Goal: Task Accomplishment & Management: Manage account settings

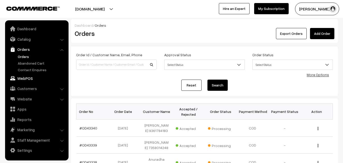
click at [19, 77] on link "WebPOS" at bounding box center [36, 78] width 60 height 9
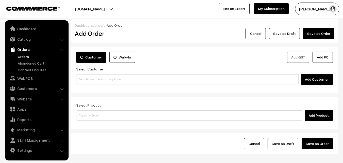
click at [91, 81] on input at bounding box center [187, 79] width 223 height 10
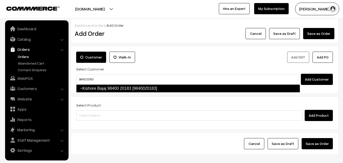
click at [89, 85] on link "~Kishore Bajaj 98400 20183 [9840020183]" at bounding box center [188, 88] width 224 height 8
type input "98400 20183"
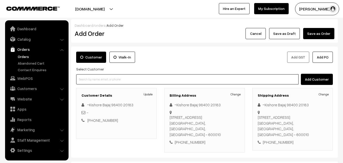
click at [87, 77] on input at bounding box center [187, 79] width 223 height 10
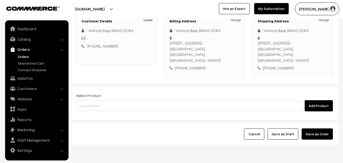
scroll to position [76, 0]
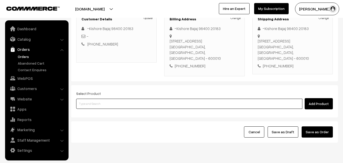
click at [97, 99] on input at bounding box center [189, 104] width 226 height 10
paste input "02nd Vijayadasami - Regular Without Rice"
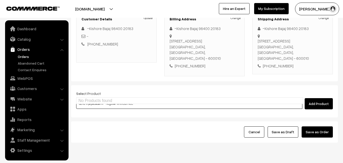
click at [100, 99] on ul "No Products found" at bounding box center [189, 100] width 227 height 7
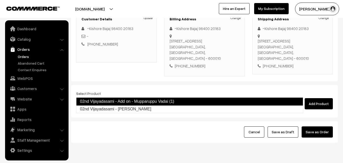
type input "02nd Vijayadasami"
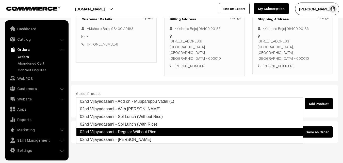
click at [133, 130] on link "02nd Vijayadasami - Regular Without Rice" at bounding box center [189, 132] width 227 height 8
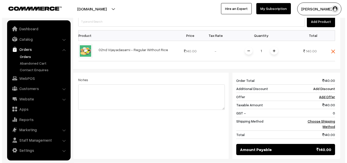
scroll to position [178, 0]
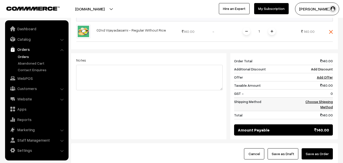
click at [319, 99] on link "Choose Shipping Method" at bounding box center [319, 104] width 27 height 10
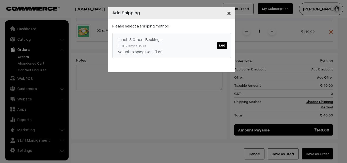
click at [198, 45] on link "Lunch & Others Bookings ₹.60 2 - 8 Business Hours Actual shipping Cost: ₹.60" at bounding box center [171, 45] width 119 height 25
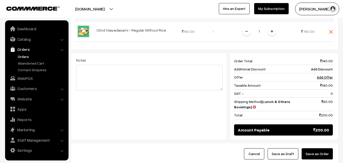
click at [308, 148] on button "Save as Order" at bounding box center [317, 153] width 31 height 11
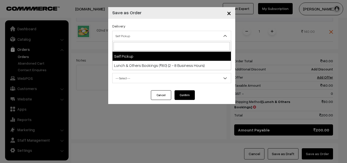
click at [134, 36] on span "Self Pickup" at bounding box center [172, 36] width 118 height 9
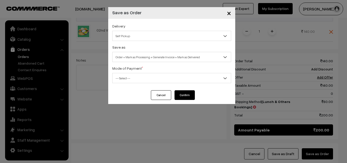
click at [131, 39] on span "Self Pickup" at bounding box center [172, 36] width 118 height 9
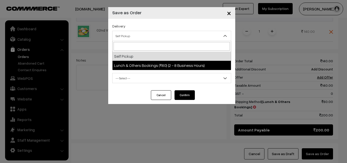
drag, startPoint x: 131, startPoint y: 66, endPoint x: 131, endPoint y: 60, distance: 6.6
select select "LOB3"
select select "3"
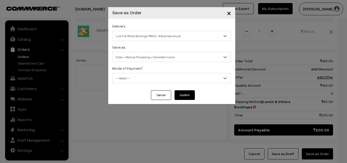
click at [130, 58] on span "Order + Mark as Processing + Generate Invoice" at bounding box center [172, 57] width 118 height 9
click at [128, 82] on div "Delivery Self Pickup Lunch & Others Bookings (₹60) (2 - 8 Business Hours) Lunch…" at bounding box center [171, 54] width 127 height 71
click at [128, 81] on span "-- Select --" at bounding box center [172, 78] width 118 height 9
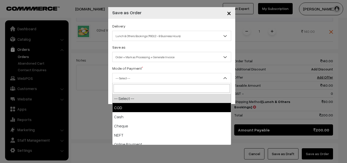
drag, startPoint x: 124, startPoint y: 108, endPoint x: 180, endPoint y: 108, distance: 55.9
select select "1"
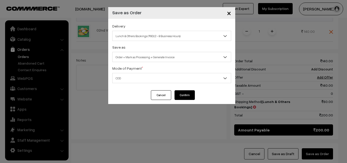
click at [182, 95] on button "Confirm" at bounding box center [185, 95] width 20 height 10
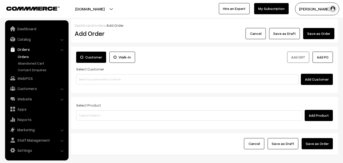
click at [21, 56] on link "Orders" at bounding box center [42, 56] width 50 height 5
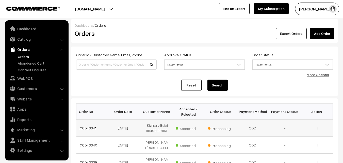
click at [90, 130] on link "#OD43341" at bounding box center [88, 128] width 17 height 4
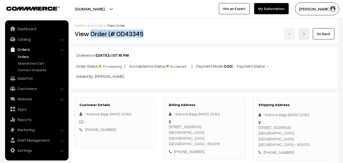
drag, startPoint x: 112, startPoint y: 28, endPoint x: 149, endPoint y: 32, distance: 37.6
click at [149, 32] on h2 "View Order (# OD43341)" at bounding box center [116, 34] width 82 height 8
copy h2 "Order (# OD43341)"
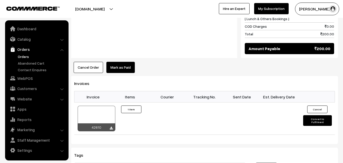
scroll to position [280, 0]
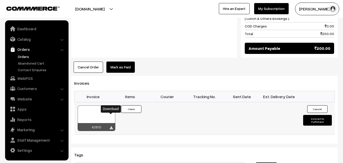
click at [111, 126] on icon at bounding box center [111, 127] width 3 height 3
click at [22, 56] on link "Orders" at bounding box center [42, 56] width 50 height 5
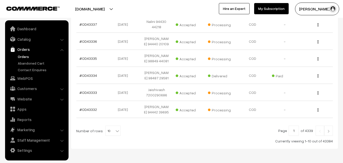
scroll to position [187, 0]
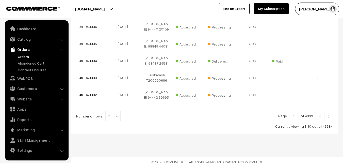
click at [110, 112] on span "10" at bounding box center [113, 116] width 15 height 10
select select "20"
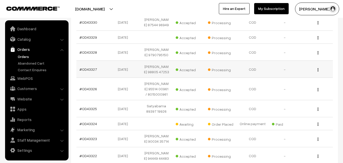
scroll to position [305, 0]
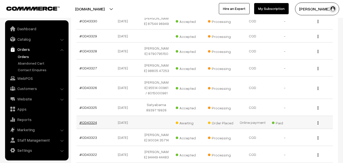
click at [91, 120] on link "#OD43324" at bounding box center [89, 122] width 18 height 4
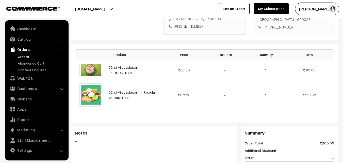
scroll to position [127, 0]
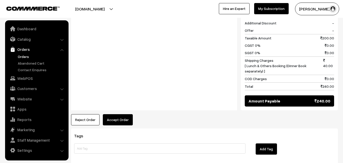
click at [104, 114] on button "Accept Order" at bounding box center [118, 119] width 30 height 11
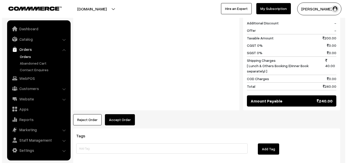
scroll to position [255, 0]
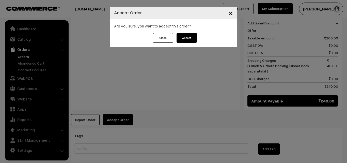
click at [179, 34] on button "Accept" at bounding box center [187, 38] width 20 height 10
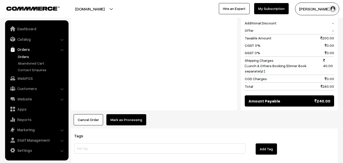
click at [113, 114] on button "Mark as Processing" at bounding box center [126, 119] width 40 height 11
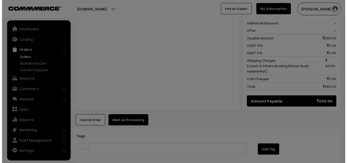
scroll to position [255, 0]
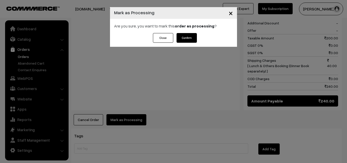
click at [185, 38] on button "Confirm" at bounding box center [187, 38] width 20 height 10
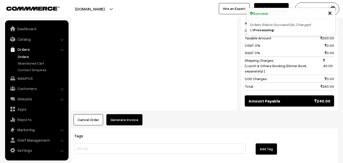
click at [114, 114] on button "Generate Invoice" at bounding box center [124, 119] width 36 height 11
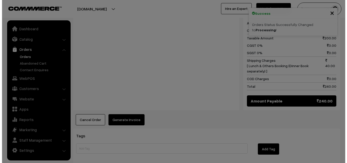
scroll to position [255, 0]
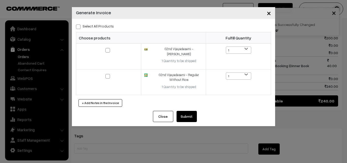
click at [79, 28] on span at bounding box center [78, 26] width 5 height 5
click at [79, 27] on input "Select All Products" at bounding box center [77, 25] width 3 height 3
checkbox input "true"
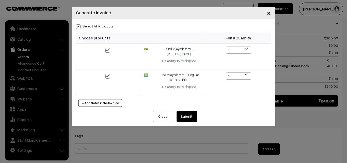
click at [192, 118] on button "Submit" at bounding box center [187, 116] width 20 height 11
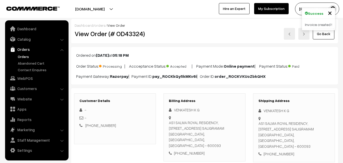
scroll to position [355, 0]
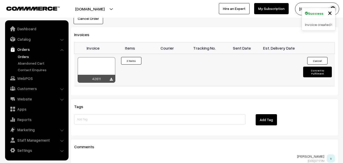
click at [106, 58] on div at bounding box center [97, 69] width 38 height 25
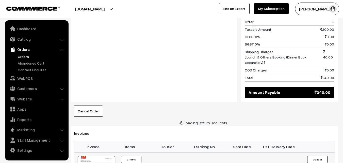
scroll to position [279, 0]
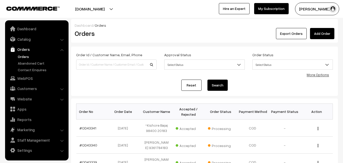
scroll to position [305, 0]
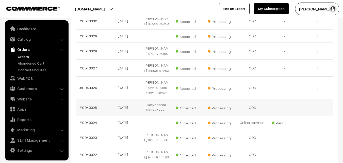
click at [89, 105] on link "#OD43325" at bounding box center [89, 107] width 18 height 4
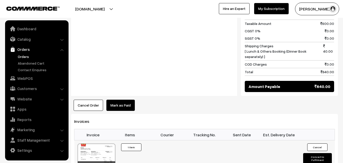
scroll to position [305, 0]
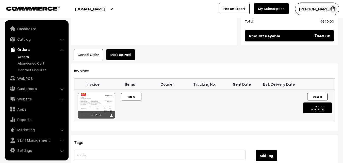
click at [102, 95] on div at bounding box center [97, 105] width 38 height 25
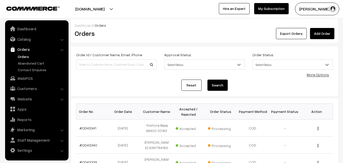
scroll to position [305, 0]
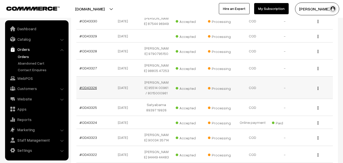
click at [91, 85] on link "#OD43326" at bounding box center [89, 87] width 18 height 4
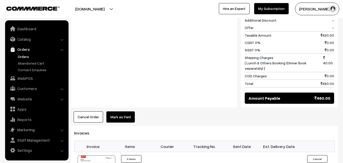
scroll to position [254, 0]
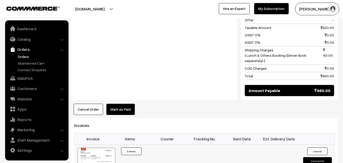
click at [106, 148] on div at bounding box center [97, 160] width 38 height 25
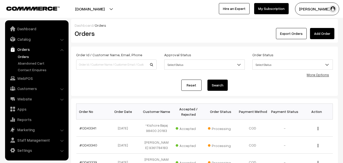
scroll to position [305, 0]
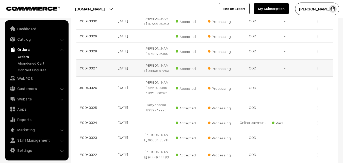
click at [93, 59] on td "#OD43327" at bounding box center [92, 67] width 32 height 17
click at [93, 66] on link "#OD43327" at bounding box center [89, 68] width 18 height 4
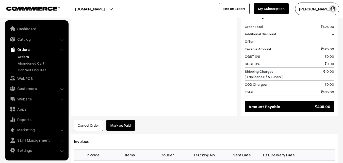
scroll to position [356, 0]
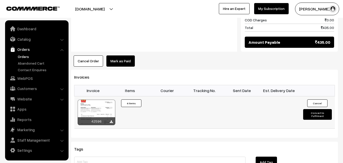
click at [96, 100] on div at bounding box center [97, 112] width 38 height 25
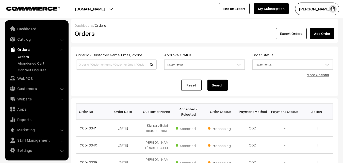
scroll to position [305, 0]
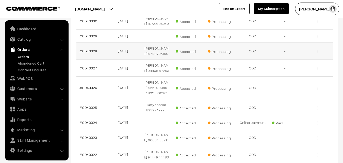
click at [88, 49] on link "#OD43328" at bounding box center [89, 51] width 18 height 4
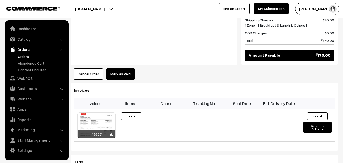
scroll to position [330, 0]
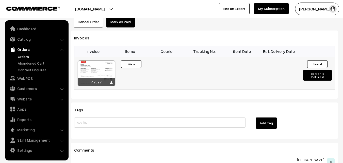
click at [97, 60] on div at bounding box center [97, 72] width 38 height 25
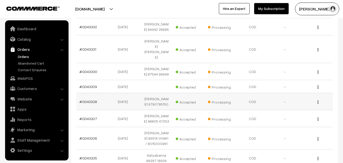
scroll to position [254, 0]
click at [85, 85] on link "#OD43329" at bounding box center [89, 87] width 18 height 4
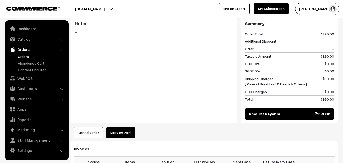
scroll to position [381, 0]
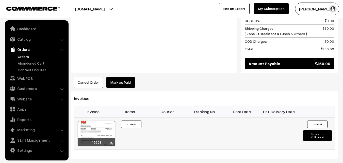
click at [102, 121] on div at bounding box center [97, 133] width 38 height 25
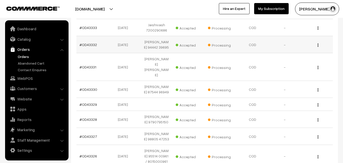
scroll to position [229, 0]
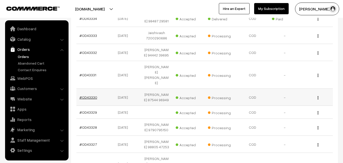
click at [93, 95] on link "#OD43330" at bounding box center [89, 97] width 18 height 4
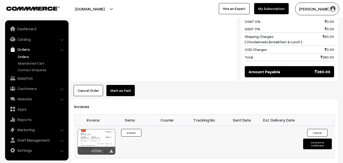
scroll to position [330, 0]
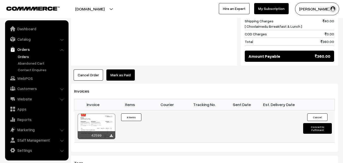
click at [104, 114] on div at bounding box center [97, 126] width 38 height 25
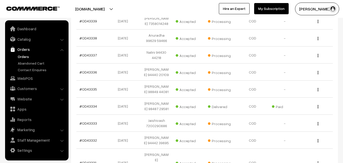
scroll to position [152, 0]
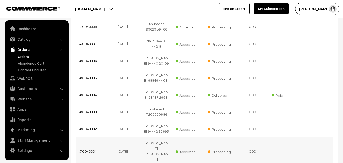
click at [91, 149] on link "#OD43331" at bounding box center [88, 151] width 17 height 4
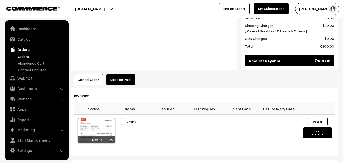
scroll to position [381, 0]
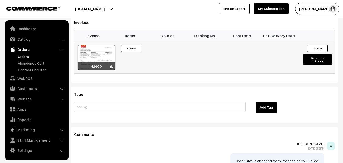
click at [98, 48] on div at bounding box center [97, 57] width 38 height 25
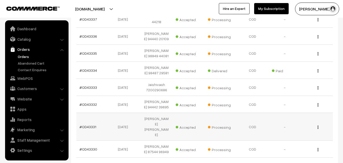
scroll to position [178, 0]
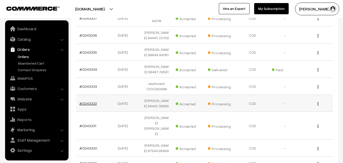
click at [90, 101] on link "#OD43332" at bounding box center [89, 103] width 18 height 4
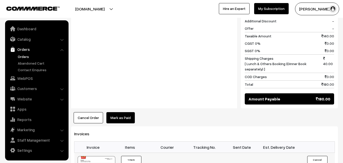
scroll to position [305, 0]
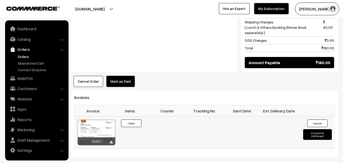
click at [110, 120] on div at bounding box center [97, 132] width 38 height 25
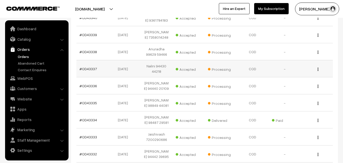
scroll to position [127, 0]
click at [87, 135] on link "#OD43333" at bounding box center [89, 137] width 18 height 4
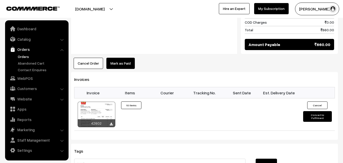
scroll to position [407, 0]
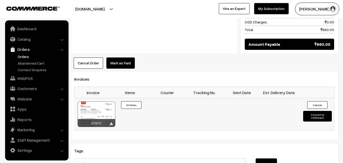
drag, startPoint x: 89, startPoint y: 99, endPoint x: 89, endPoint y: 104, distance: 4.6
click at [89, 101] on td "42602" at bounding box center [92, 114] width 37 height 32
click at [89, 104] on div at bounding box center [97, 113] width 38 height 25
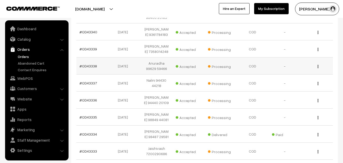
scroll to position [102, 0]
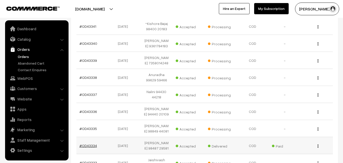
click at [92, 143] on link "#OD43334" at bounding box center [89, 145] width 18 height 4
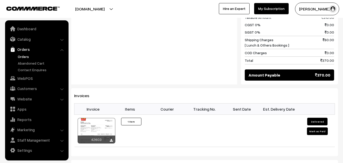
scroll to position [254, 0]
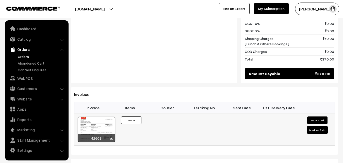
click at [87, 125] on div at bounding box center [97, 129] width 38 height 25
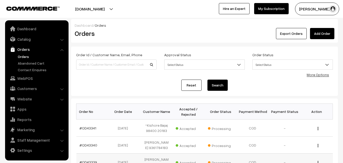
scroll to position [102, 0]
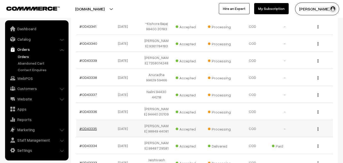
click at [91, 126] on link "#OD43335" at bounding box center [89, 128] width 18 height 4
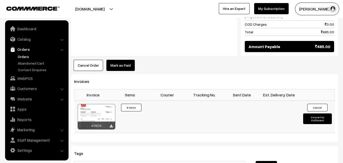
scroll to position [407, 0]
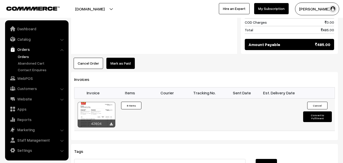
click at [108, 102] on div at bounding box center [97, 114] width 38 height 25
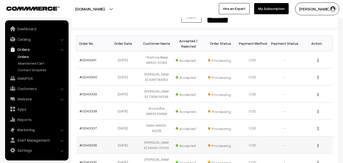
scroll to position [76, 0]
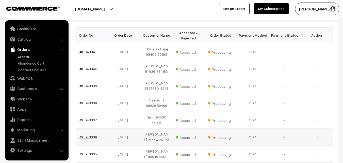
click at [90, 137] on link "#OD43336" at bounding box center [89, 137] width 18 height 4
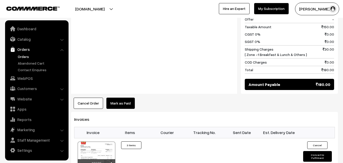
scroll to position [356, 0]
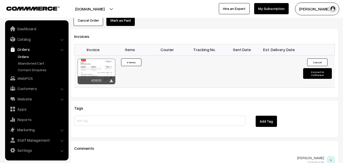
click at [97, 59] on div at bounding box center [97, 71] width 38 height 25
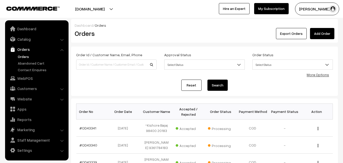
scroll to position [76, 0]
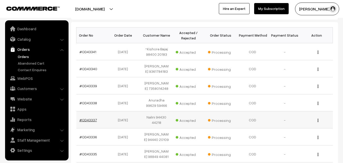
click at [89, 119] on link "#OD43337" at bounding box center [89, 120] width 18 height 4
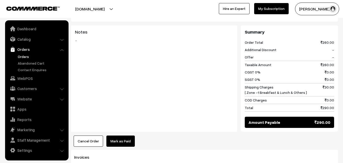
scroll to position [229, 0]
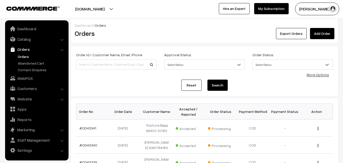
scroll to position [76, 0]
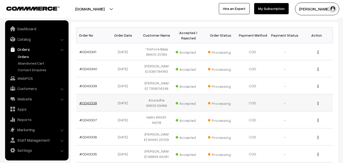
click at [89, 102] on link "#OD43338" at bounding box center [89, 103] width 18 height 4
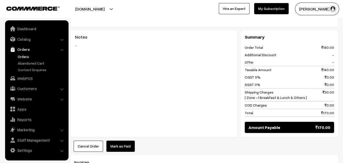
scroll to position [305, 0]
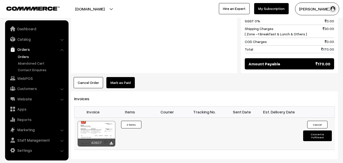
click at [95, 121] on div at bounding box center [97, 133] width 38 height 25
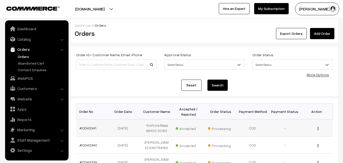
scroll to position [76, 0]
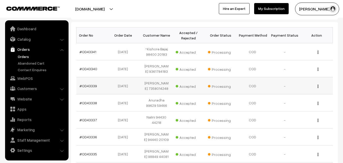
drag, startPoint x: 92, startPoint y: 86, endPoint x: 91, endPoint y: 79, distance: 7.1
click at [92, 86] on link "#OD43339" at bounding box center [89, 86] width 18 height 4
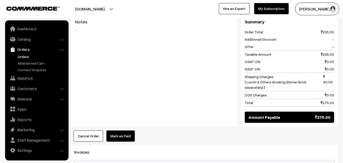
scroll to position [330, 0]
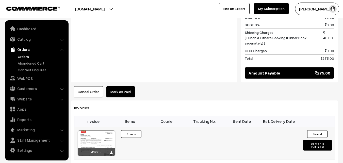
click at [103, 130] on div at bounding box center [97, 142] width 38 height 25
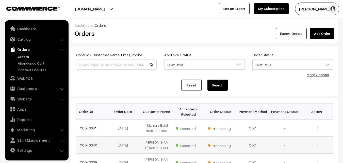
scroll to position [76, 0]
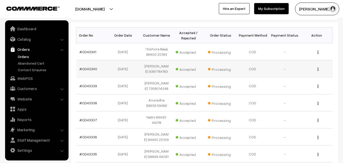
click at [90, 64] on td "#OD43340" at bounding box center [92, 68] width 32 height 17
click at [90, 67] on link "#OD43340" at bounding box center [89, 69] width 18 height 4
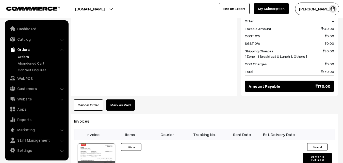
scroll to position [330, 0]
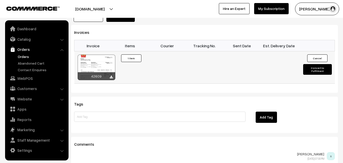
click at [104, 69] on div at bounding box center [97, 67] width 38 height 25
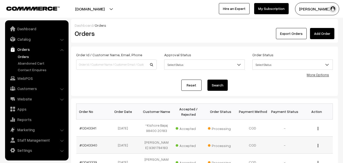
scroll to position [76, 0]
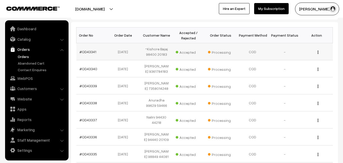
click at [87, 49] on td "#OD43341" at bounding box center [92, 51] width 32 height 17
click at [90, 55] on td "#OD43341" at bounding box center [92, 51] width 32 height 17
click at [91, 53] on link "#OD43341" at bounding box center [88, 52] width 17 height 4
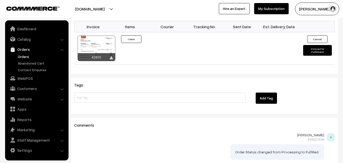
scroll to position [356, 0]
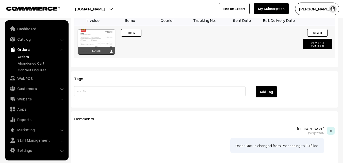
click at [103, 29] on div at bounding box center [97, 41] width 38 height 25
click at [18, 78] on link "WebPOS" at bounding box center [36, 78] width 60 height 9
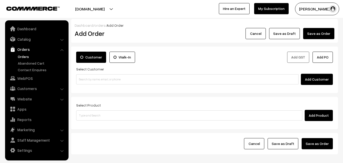
click at [83, 79] on input at bounding box center [187, 79] width 223 height 10
click at [88, 79] on input "98844 26431" at bounding box center [187, 79] width 223 height 10
type input "9884426431"
click at [25, 78] on link "WebPOS" at bounding box center [36, 78] width 60 height 9
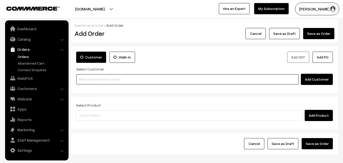
click at [94, 82] on input at bounding box center [187, 79] width 223 height 10
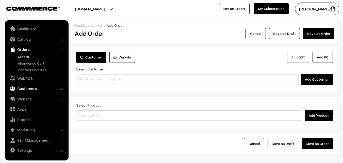
click at [23, 91] on link "Customers" at bounding box center [36, 88] width 60 height 9
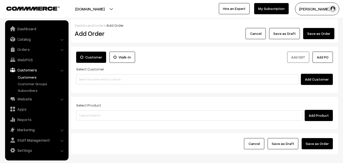
click at [22, 79] on link "Customers" at bounding box center [42, 76] width 50 height 5
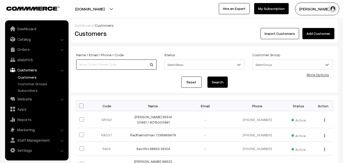
click at [92, 65] on input at bounding box center [116, 64] width 81 height 10
paste input "98844 26431"
click at [87, 66] on input "98844 26431" at bounding box center [116, 64] width 81 height 10
click at [89, 65] on input "98844 26431" at bounding box center [116, 64] width 81 height 10
click at [88, 65] on input "98844 26431" at bounding box center [116, 64] width 81 height 10
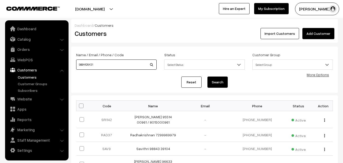
click at [103, 63] on input "9884426431" at bounding box center [116, 64] width 81 height 10
type input "9884426431"
drag, startPoint x: 227, startPoint y: 84, endPoint x: 223, endPoint y: 84, distance: 4.1
click at [226, 84] on button "Search" at bounding box center [218, 81] width 20 height 11
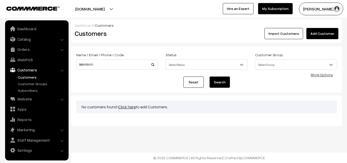
click at [126, 107] on link "Click here" at bounding box center [127, 106] width 18 height 5
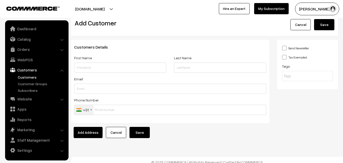
scroll to position [13, 0]
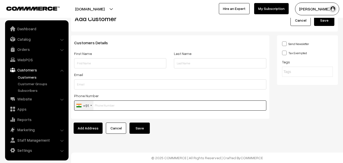
click at [103, 104] on input "text" at bounding box center [170, 105] width 192 height 10
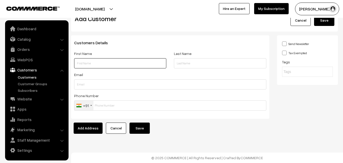
click at [85, 60] on input "text" at bounding box center [120, 63] width 92 height 10
paste input "98844 26431"
click at [86, 64] on input "98844 26431" at bounding box center [120, 63] width 92 height 10
drag, startPoint x: 77, startPoint y: 64, endPoint x: 108, endPoint y: 66, distance: 31.0
click at [108, 66] on input "9884426431" at bounding box center [120, 63] width 92 height 10
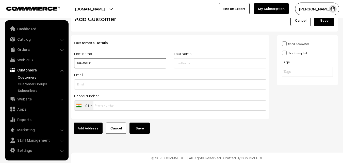
type input "9884426431"
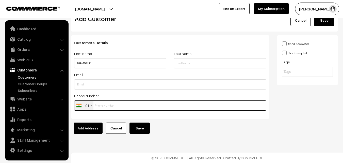
click at [116, 102] on input "text" at bounding box center [170, 105] width 192 height 10
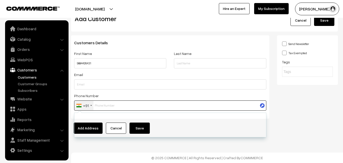
paste input "9884426431"
type input "9884426431"
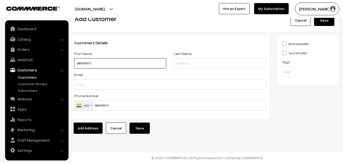
click at [76, 64] on input "9884426431" at bounding box center [120, 63] width 92 height 10
paste input "R PRAKASH"
type input "R PRAKASH 9884426431"
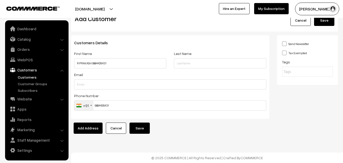
click at [137, 129] on button "Save" at bounding box center [140, 128] width 20 height 11
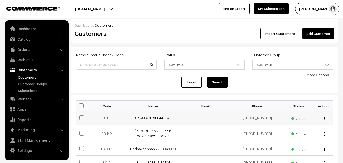
click at [141, 117] on link "R PRAKASH 9884426431" at bounding box center [153, 118] width 39 height 4
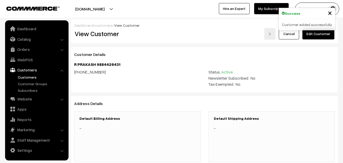
click at [330, 12] on span "×" at bounding box center [330, 12] width 4 height 9
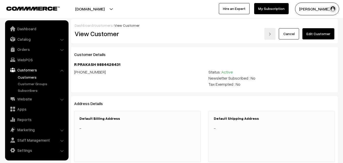
click at [327, 31] on link "Edit Customer" at bounding box center [319, 33] width 32 height 11
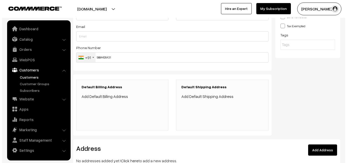
scroll to position [76, 0]
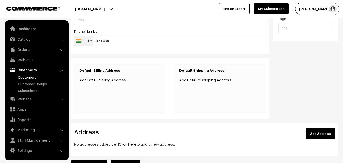
click at [97, 78] on link "Add Default Billing Address" at bounding box center [103, 79] width 47 height 5
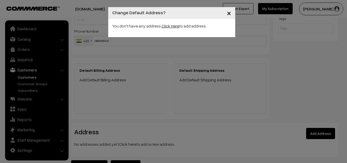
click at [174, 28] on link "Click Here" at bounding box center [171, 25] width 18 height 5
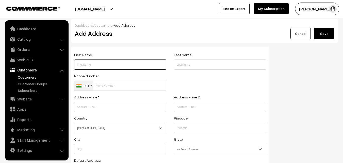
click at [90, 63] on input "text" at bounding box center [120, 64] width 92 height 10
paste input "[PERSON_NAME]"
paste input "9884426431"
type input "R PRAKASH 9884426431"
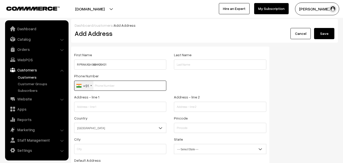
click at [106, 87] on input "text" at bounding box center [120, 86] width 92 height 10
paste input "9884426431"
type input "9884426431"
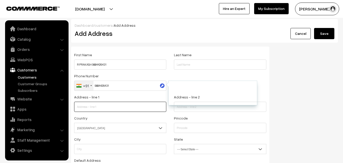
click at [101, 103] on input "text" at bounding box center [120, 107] width 92 height 10
paste input "[STREET_ADDRESS][PERSON_NAME][PERSON_NAME]"
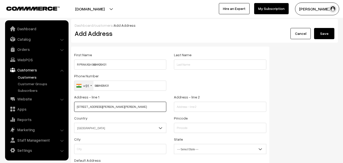
type input "[STREET_ADDRESS][PERSON_NAME][PERSON_NAME]"
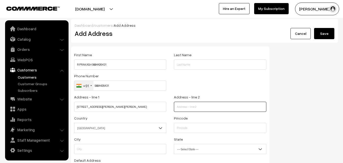
click at [187, 108] on input "text" at bounding box center [220, 107] width 92 height 10
paste input "RA PURAM CHENNA"
type input "RA PURAM [GEOGRAPHIC_DATA]"
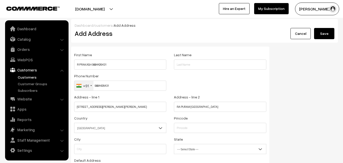
click at [100, 128] on span "[GEOGRAPHIC_DATA]" at bounding box center [120, 128] width 92 height 9
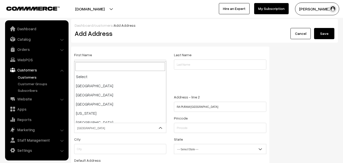
scroll to position [887, 0]
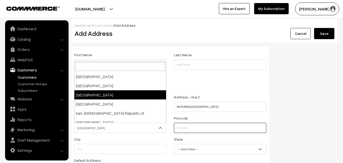
click at [200, 127] on input "text" at bounding box center [220, 128] width 92 height 10
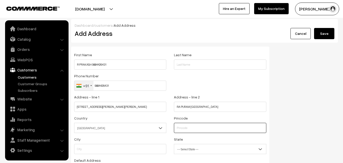
paste input "600028"
type input "600028"
type input "[GEOGRAPHIC_DATA]"
select select "[GEOGRAPHIC_DATA]"
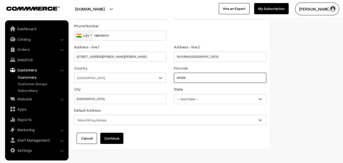
scroll to position [51, 0]
type input "600028"
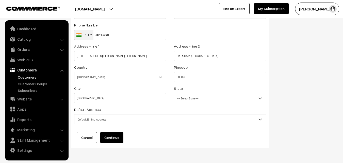
click at [207, 101] on span "-- Select State --" at bounding box center [220, 98] width 92 height 9
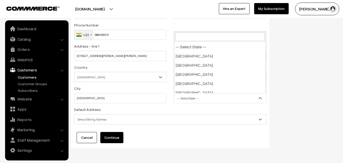
scroll to position [265, 0]
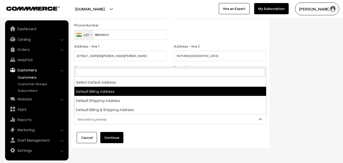
click at [118, 123] on span "Default Billing Address" at bounding box center [170, 119] width 192 height 9
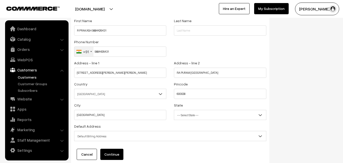
scroll to position [0, 0]
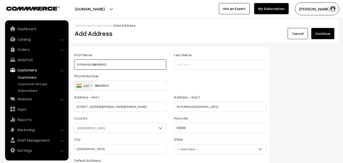
drag, startPoint x: 92, startPoint y: 65, endPoint x: 120, endPoint y: 65, distance: 28.5
click at [120, 65] on input "R PRAKASH 9884426431" at bounding box center [120, 64] width 92 height 10
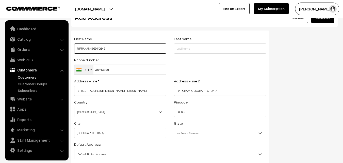
scroll to position [69, 0]
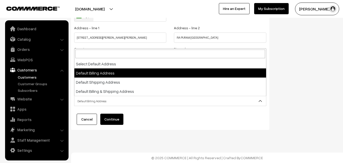
click at [125, 101] on span "Default Billing Address" at bounding box center [170, 101] width 192 height 9
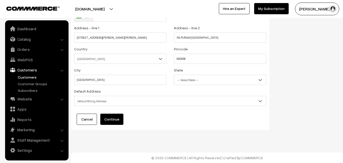
click at [114, 115] on button "Continue" at bounding box center [111, 119] width 23 height 11
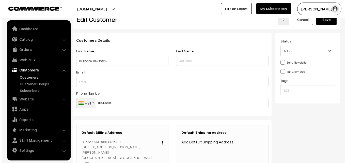
scroll to position [76, 0]
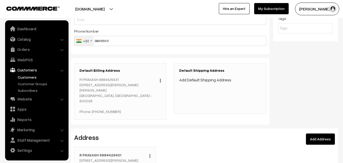
click at [197, 80] on link "Add Default Shipping Address" at bounding box center [205, 79] width 52 height 5
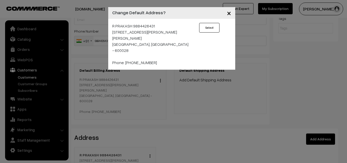
click at [213, 25] on button "Select" at bounding box center [209, 28] width 20 height 10
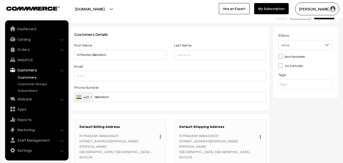
scroll to position [0, 0]
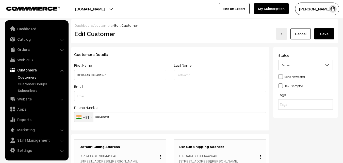
click at [320, 31] on button "Save" at bounding box center [324, 33] width 20 height 11
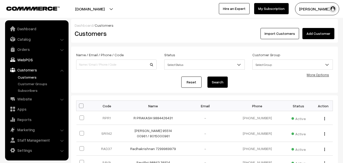
click at [27, 57] on link "WebPOS" at bounding box center [36, 59] width 60 height 9
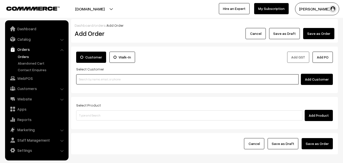
click at [103, 83] on input at bounding box center [187, 79] width 223 height 10
paste input "9884426431"
click at [93, 84] on input "9884426431" at bounding box center [187, 79] width 223 height 10
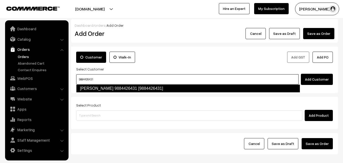
click at [94, 86] on link "[PERSON_NAME] 9884426431 [9884426431]" at bounding box center [188, 88] width 224 height 8
type input "9884426431"
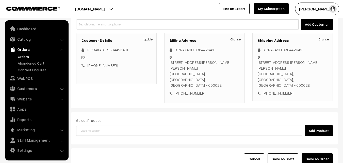
scroll to position [87, 0]
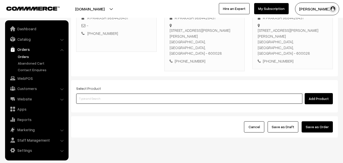
click at [106, 94] on input at bounding box center [189, 99] width 226 height 10
paste input "02nd Vijayadasami - Regular Without Rice"
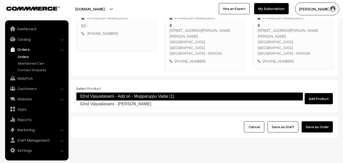
type input "02nd Vijayadasami"
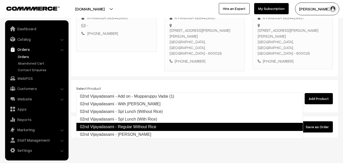
click at [146, 124] on link "02nd Vijayadasami - Regular Without Rice" at bounding box center [189, 127] width 227 height 8
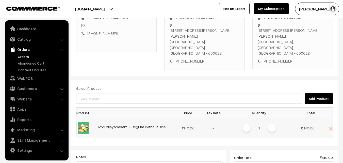
click at [271, 127] on img at bounding box center [272, 128] width 3 height 3
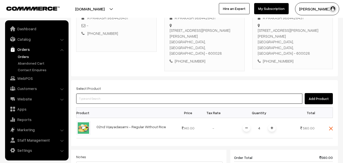
click at [102, 94] on input at bounding box center [189, 99] width 226 height 10
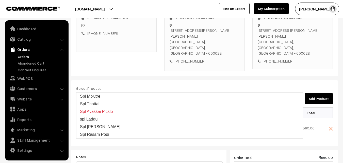
type input "spl"
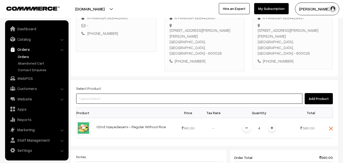
paste input "02nd Lunch Add-on - Paruppu Poli (2)"
type input "02nd Lunch Add-on - Paruppu Poli (2)"
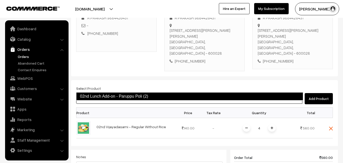
click at [118, 93] on link "02nd Lunch Add-on - Paruppu Poli (2)" at bounding box center [189, 96] width 227 height 8
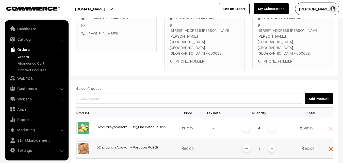
click at [274, 144] on span at bounding box center [272, 148] width 8 height 8
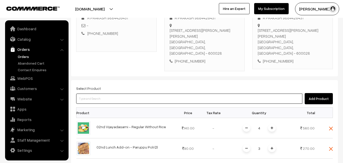
click at [113, 94] on input at bounding box center [189, 99] width 226 height 10
paste input "02nd Vijayadasami - Add on - Mupparuppu Vadai (1)"
type input "02nd Vijayadasami - Add on - Mupparuppu Vadai (1)"
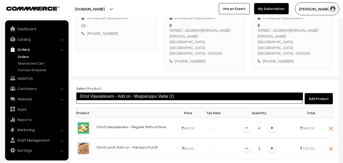
click at [117, 93] on link "02nd Vijayadasami - Add on - Mupparuppu Vadai (1)" at bounding box center [189, 96] width 227 height 8
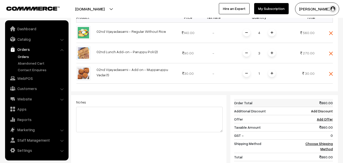
scroll to position [189, 0]
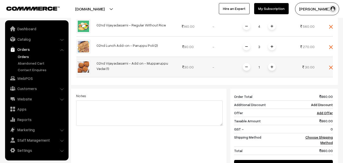
click at [273, 63] on span at bounding box center [272, 67] width 8 height 8
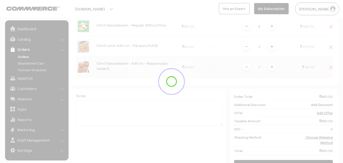
click at [273, 57] on div "Dashboard / orders / Add Order Add Order Cancel Save as Draft Save as Order Sav…" at bounding box center [204, 15] width 267 height 370
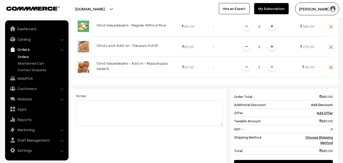
click at [273, 63] on span at bounding box center [272, 67] width 8 height 8
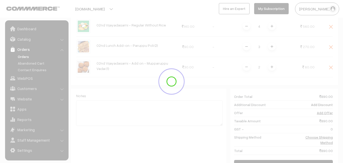
click at [272, 55] on div "Dashboard / orders / Add Order Add Order Cancel Save as Draft Save as Order Sav…" at bounding box center [204, 15] width 267 height 370
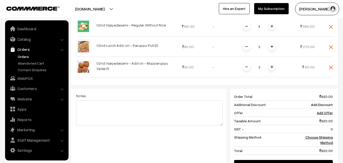
click at [272, 66] on img at bounding box center [272, 67] width 3 height 3
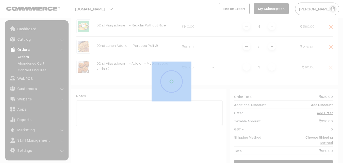
click at [272, 55] on div "Dashboard / orders / Add Order Add Order Cancel Save as Draft Save as Order Sav…" at bounding box center [204, 15] width 267 height 370
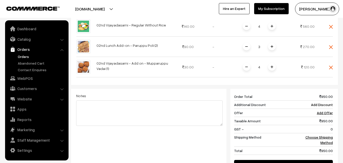
click at [272, 66] on img at bounding box center [272, 67] width 3 height 3
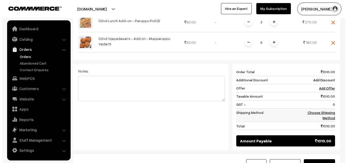
scroll to position [251, 0]
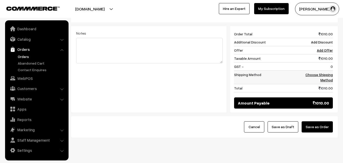
click at [313, 72] on link "Choose Shipping Method" at bounding box center [319, 77] width 27 height 10
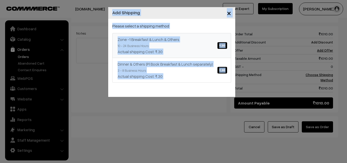
click at [211, 47] on link "Zone -1 Breakfast & Lunch & Others ₹.30 10 - 24 Business Hours Actual shipping …" at bounding box center [171, 45] width 119 height 25
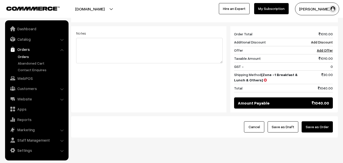
click at [318, 121] on button "Save as Order" at bounding box center [317, 126] width 31 height 11
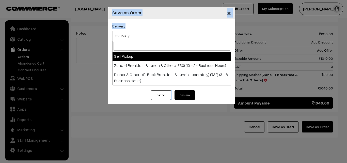
click at [136, 34] on span "Self Pickup" at bounding box center [172, 36] width 118 height 9
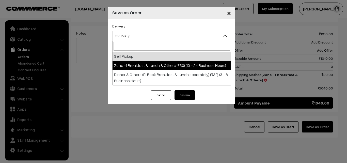
select select "ZON1"
select select "3"
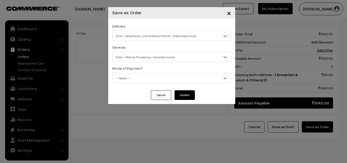
click at [137, 57] on span "Order + Mark as Processing + Generate Invoice" at bounding box center [172, 57] width 118 height 9
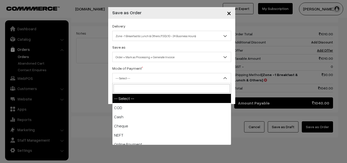
click at [137, 82] on span "-- Select --" at bounding box center [172, 78] width 118 height 9
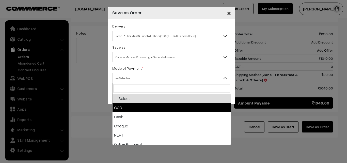
select select "1"
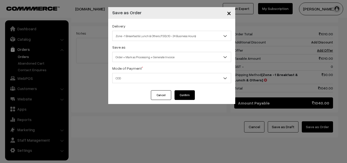
click at [186, 98] on button "Confirm" at bounding box center [185, 95] width 20 height 10
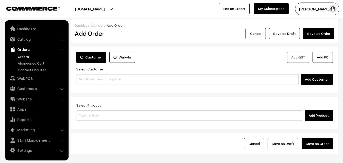
click at [27, 56] on link "Orders" at bounding box center [42, 56] width 50 height 5
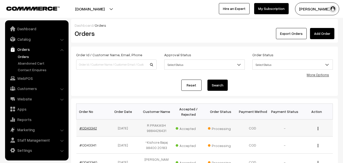
click at [86, 129] on link "#OD43342" at bounding box center [89, 128] width 18 height 4
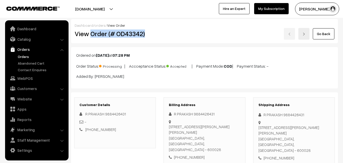
drag, startPoint x: 92, startPoint y: 34, endPoint x: 151, endPoint y: 30, distance: 58.8
click at [151, 30] on h2 "View Order (# OD43342)" at bounding box center [116, 34] width 82 height 8
copy h2 "Order (# OD43342)"
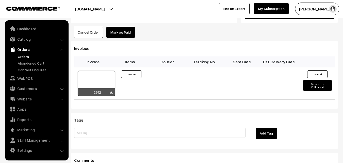
scroll to position [381, 0]
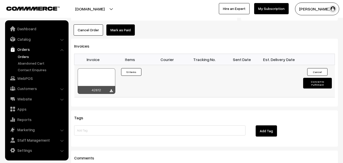
click at [113, 86] on div "42612" at bounding box center [97, 90] width 38 height 8
click at [112, 89] on link at bounding box center [111, 91] width 3 height 4
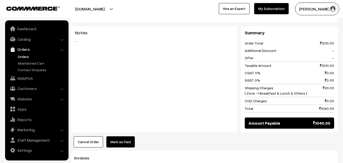
scroll to position [330, 0]
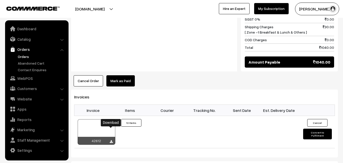
click at [105, 121] on div "Download" at bounding box center [111, 122] width 20 height 7
click at [99, 119] on div at bounding box center [97, 131] width 38 height 25
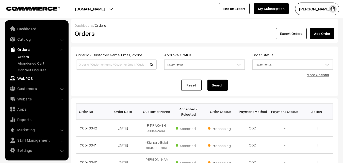
click at [33, 78] on link "WebPOS" at bounding box center [36, 78] width 60 height 9
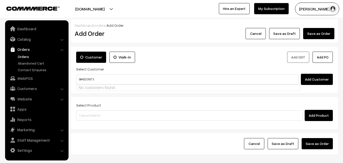
click at [88, 80] on input "98402 01973" at bounding box center [187, 79] width 223 height 10
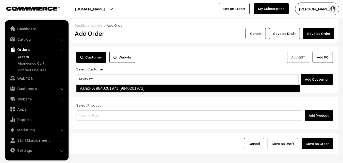
click at [98, 85] on link "Ashok A 9840201973 [9840201973]" at bounding box center [188, 88] width 224 height 8
type input "9840201973"
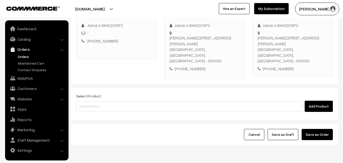
scroll to position [87, 0]
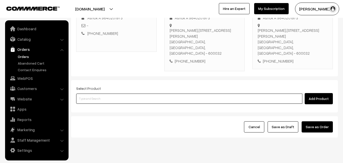
click at [113, 94] on input at bounding box center [189, 99] width 226 height 10
paste input "02nd Vijayadasami - Spl Lunch (Without Rice)"
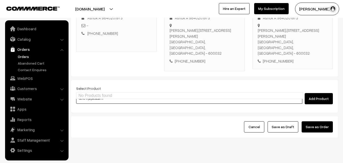
type input "02nd Vijayadasami"
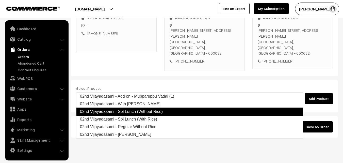
click at [147, 112] on link "02nd Vijayadasami - Spl Lunch (Without Rice)" at bounding box center [189, 112] width 227 height 8
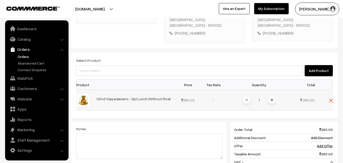
scroll to position [112, 0]
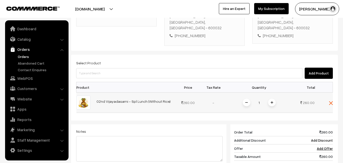
click at [271, 101] on img at bounding box center [272, 102] width 3 height 3
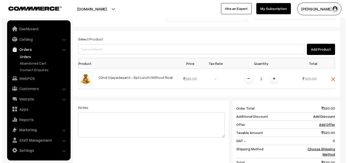
scroll to position [189, 0]
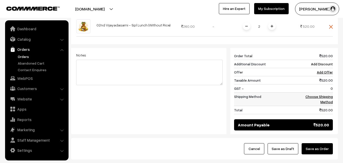
click at [316, 94] on link "Choose Shipping Method" at bounding box center [319, 99] width 27 height 10
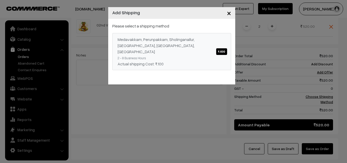
click at [210, 52] on link "Medavakkam, Perunpakkam, Sholinganallur, seliyur, [GEOGRAPHIC_DATA], [GEOGRAPHI…" at bounding box center [171, 51] width 119 height 37
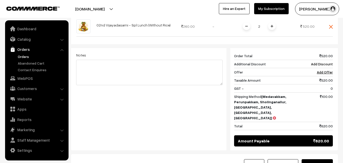
click at [331, 159] on button "Save as Order" at bounding box center [317, 164] width 31 height 11
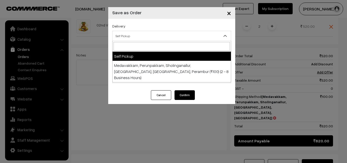
drag, startPoint x: 141, startPoint y: 38, endPoint x: 140, endPoint y: 54, distance: 15.6
click at [141, 38] on span "Self Pickup" at bounding box center [172, 36] width 118 height 9
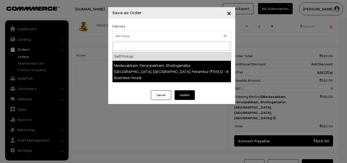
select select "LOB5"
select select "3"
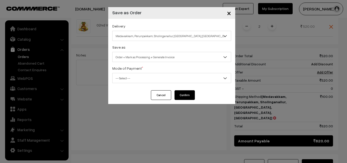
drag, startPoint x: 137, startPoint y: 52, endPoint x: 140, endPoint y: 61, distance: 8.8
click at [137, 53] on span "Order + Mark as Processing + Generate Invoice" at bounding box center [171, 57] width 119 height 10
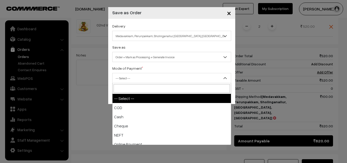
drag, startPoint x: 140, startPoint y: 77, endPoint x: 138, endPoint y: 108, distance: 31.3
click at [140, 79] on span "-- Select --" at bounding box center [172, 78] width 118 height 9
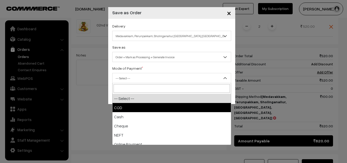
select select "1"
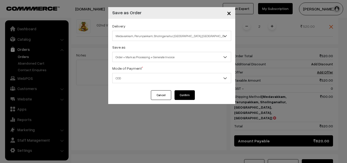
click at [179, 95] on button "Confirm" at bounding box center [185, 95] width 20 height 10
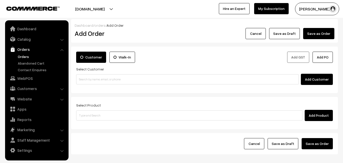
click at [26, 58] on link "Orders" at bounding box center [42, 56] width 50 height 5
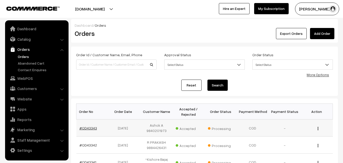
click at [84, 129] on link "#OD43343" at bounding box center [89, 128] width 18 height 4
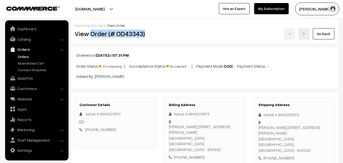
click at [156, 33] on h2 "View Order (# OD43343)" at bounding box center [116, 34] width 82 height 8
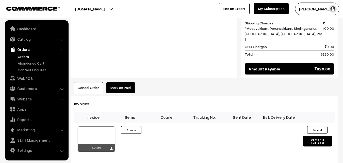
scroll to position [280, 0]
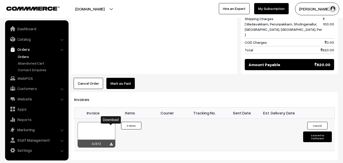
click at [111, 143] on icon at bounding box center [111, 144] width 3 height 3
click at [102, 115] on div "Download" at bounding box center [111, 120] width 20 height 11
click at [106, 122] on div at bounding box center [97, 134] width 38 height 25
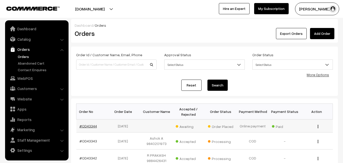
click at [90, 128] on link "#OD43344" at bounding box center [89, 126] width 18 height 4
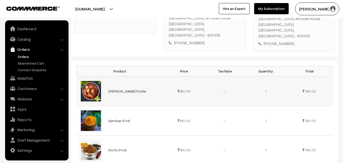
scroll to position [76, 0]
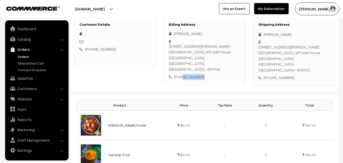
drag, startPoint x: 180, startPoint y: 65, endPoint x: 208, endPoint y: 66, distance: 27.5
click at [208, 74] on div "[PHONE_NUMBER]" at bounding box center [204, 77] width 71 height 6
copy div "9080270710"
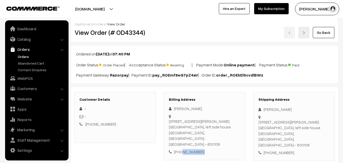
scroll to position [0, 0]
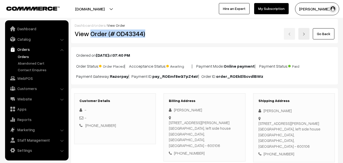
drag, startPoint x: 90, startPoint y: 33, endPoint x: 156, endPoint y: 31, distance: 65.6
click at [156, 31] on h2 "View Order (# OD43344)" at bounding box center [116, 34] width 82 height 8
copy h2 "Order (# OD43344)"
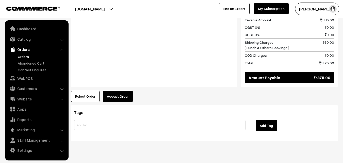
click at [120, 91] on button "Accept Order" at bounding box center [118, 96] width 30 height 11
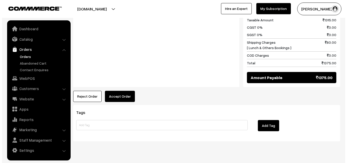
scroll to position [440, 0]
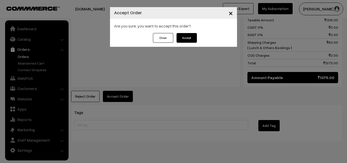
click at [178, 37] on button "Accept" at bounding box center [187, 38] width 20 height 10
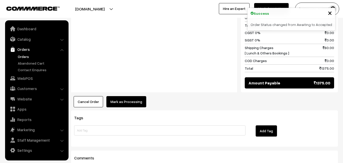
click at [125, 96] on button "Mark as Processing" at bounding box center [126, 101] width 40 height 11
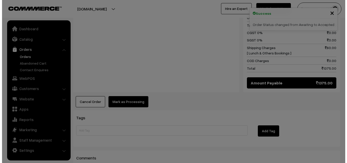
scroll to position [435, 0]
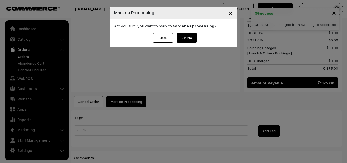
click at [197, 39] on div "Close Confirm" at bounding box center [173, 40] width 127 height 14
click at [188, 40] on button "Confirm" at bounding box center [187, 38] width 20 height 10
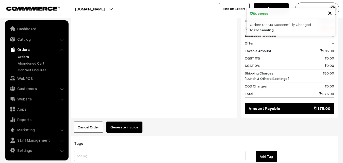
click at [126, 121] on button "Generate Invoice" at bounding box center [124, 126] width 36 height 11
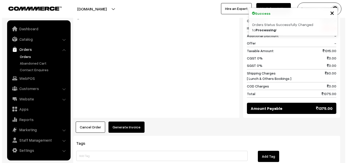
scroll to position [410, 0]
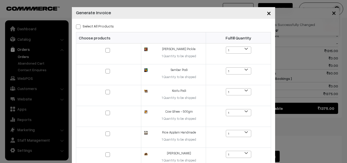
click at [76, 26] on span at bounding box center [78, 26] width 5 height 5
click at [76, 26] on input "Select All Products" at bounding box center [77, 25] width 3 height 3
checkbox input "true"
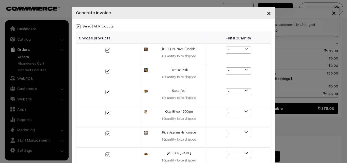
checkbox input "true"
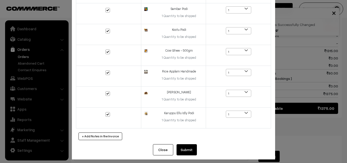
scroll to position [65, 0]
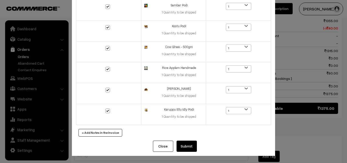
click at [190, 147] on button "Submit" at bounding box center [187, 146] width 20 height 11
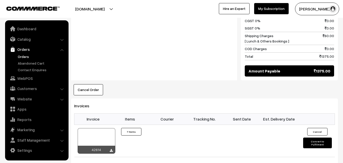
scroll to position [509, 0]
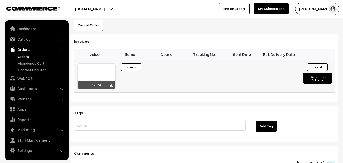
click at [89, 64] on div at bounding box center [97, 76] width 38 height 25
click at [22, 73] on ul "Dashboard Catalog" at bounding box center [37, 90] width 64 height 140
click at [23, 79] on link "WebPOS" at bounding box center [36, 78] width 60 height 9
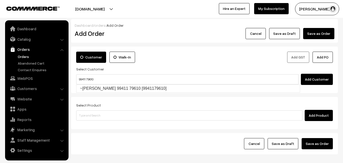
click at [90, 87] on link "~Maniammal Devakumar 99411 79610 [9941179610]" at bounding box center [188, 89] width 224 height 8
type input "99411 79610"
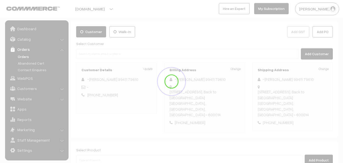
scroll to position [76, 0]
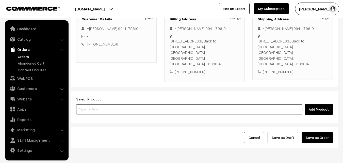
click at [102, 104] on input at bounding box center [189, 109] width 226 height 10
paste input "02nd Vijayadasami - Regular Without Rice"
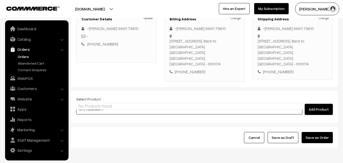
type input "02nd Vijayadasami"
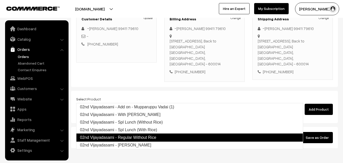
click at [133, 139] on link "02nd Vijayadasami - Regular Without Rice" at bounding box center [189, 137] width 227 height 8
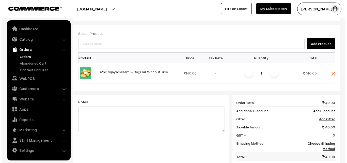
scroll to position [152, 0]
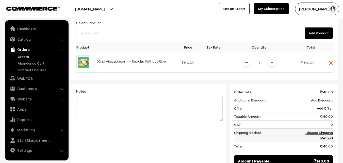
click at [309, 130] on link "Choose Shipping Method" at bounding box center [319, 135] width 27 height 10
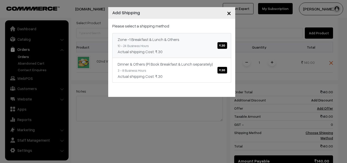
click at [158, 43] on link "Zone -1 Breakfast & Lunch & Others ₹.30 10 - 24 Business Hours Actual shipping …" at bounding box center [171, 45] width 119 height 25
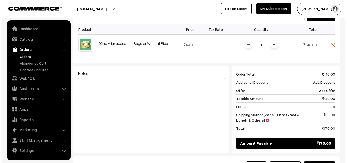
scroll to position [210, 0]
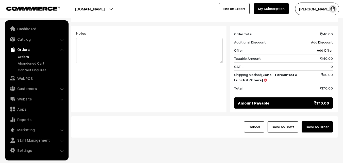
click at [323, 121] on button "Save as Order" at bounding box center [317, 126] width 31 height 11
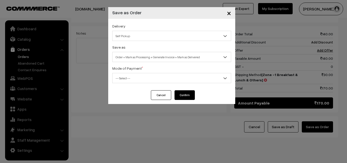
drag, startPoint x: 142, startPoint y: 30, endPoint x: 142, endPoint y: 40, distance: 9.2
click at [142, 31] on div "Delivery Self Pickup Zone -1 Breakfast & Lunch & Others (₹30) (10 - 24 Business…" at bounding box center [171, 32] width 119 height 18
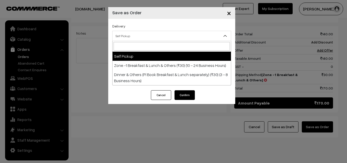
click at [142, 40] on span "Self Pickup" at bounding box center [172, 36] width 118 height 9
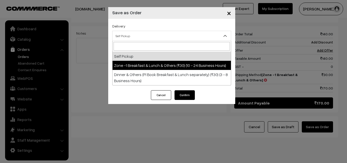
select select "ZON1"
select select "3"
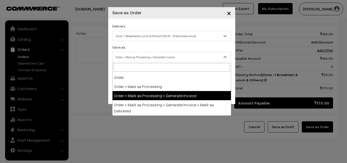
click at [139, 58] on span "Order + Mark as Processing + Generate Invoice" at bounding box center [172, 57] width 118 height 9
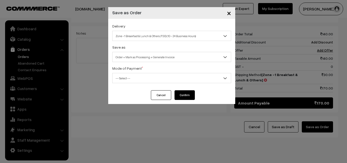
drag, startPoint x: 128, startPoint y: 76, endPoint x: 127, endPoint y: 82, distance: 5.9
click at [128, 78] on span "-- Select --" at bounding box center [172, 78] width 118 height 9
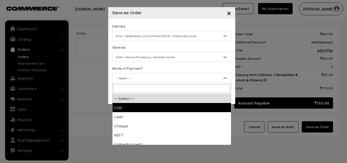
select select "1"
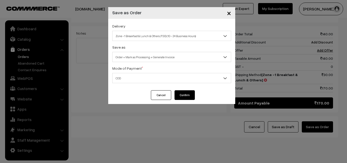
click at [193, 100] on div "Cancel Confirm" at bounding box center [171, 97] width 127 height 14
click at [192, 97] on button "Confirm" at bounding box center [185, 95] width 20 height 10
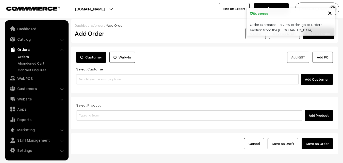
click at [21, 57] on link "Orders" at bounding box center [42, 56] width 50 height 5
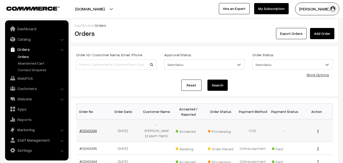
click at [84, 129] on link "#OD43346" at bounding box center [89, 130] width 18 height 4
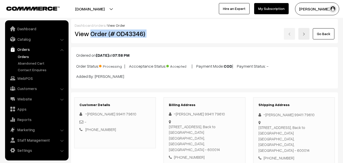
click at [166, 34] on div "View Order (# OD43346) Go Back" at bounding box center [205, 34] width 268 height 12
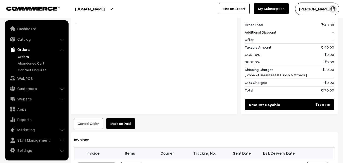
scroll to position [305, 0]
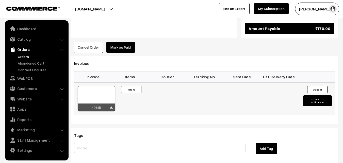
click at [111, 106] on icon at bounding box center [111, 107] width 3 height 3
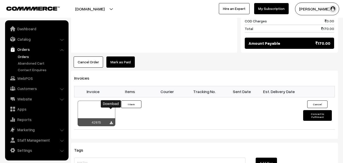
scroll to position [280, 0]
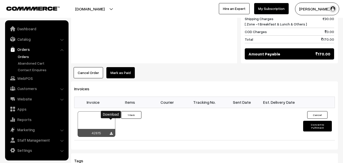
click at [26, 59] on link "Orders" at bounding box center [42, 56] width 50 height 5
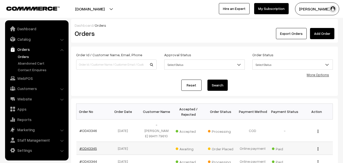
click at [92, 147] on link "#OD43345" at bounding box center [89, 148] width 18 height 4
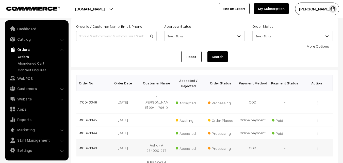
scroll to position [76, 0]
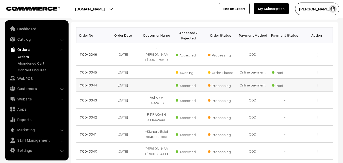
click at [84, 85] on link "#OD43344" at bounding box center [89, 85] width 18 height 4
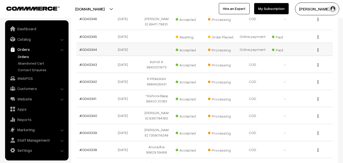
scroll to position [51, 0]
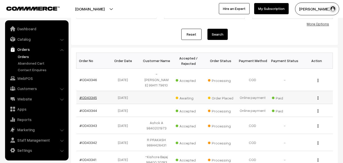
click at [91, 98] on link "#OD43345" at bounding box center [89, 97] width 18 height 4
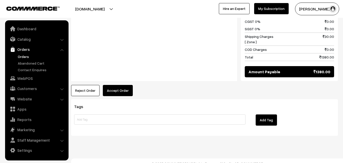
click at [124, 85] on button "Accept Order" at bounding box center [118, 90] width 30 height 11
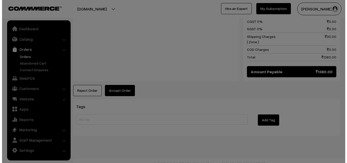
scroll to position [367, 0]
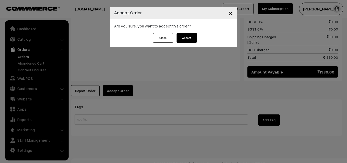
click at [187, 39] on button "Accept" at bounding box center [187, 38] width 20 height 10
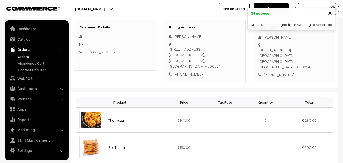
scroll to position [76, 0]
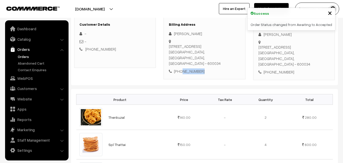
drag, startPoint x: 181, startPoint y: 65, endPoint x: 220, endPoint y: 65, distance: 38.6
click at [220, 68] on div "[PHONE_NUMBER]" at bounding box center [204, 71] width 71 height 6
copy div "9381735728"
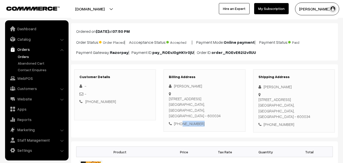
scroll to position [0, 0]
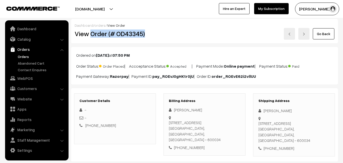
drag, startPoint x: 92, startPoint y: 35, endPoint x: 153, endPoint y: 41, distance: 61.3
click at [153, 41] on div "Dashboard / orders / View Order View Order (# OD43345) Go Back" at bounding box center [204, 31] width 267 height 24
copy h2 "Order (# OD43345)"
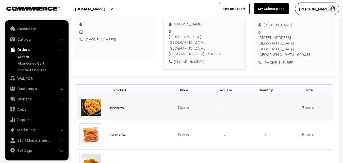
scroll to position [76, 0]
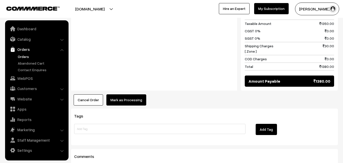
click at [121, 95] on button "Mark as Processing" at bounding box center [126, 99] width 40 height 11
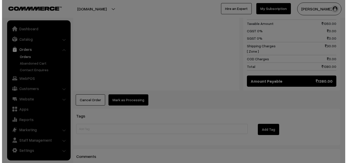
scroll to position [358, 0]
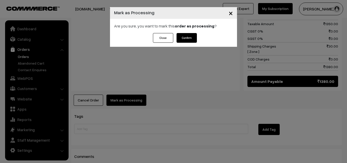
click at [183, 39] on button "Confirm" at bounding box center [187, 38] width 20 height 10
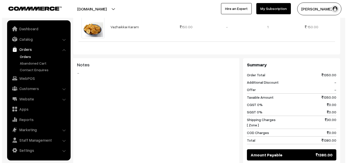
scroll to position [330, 0]
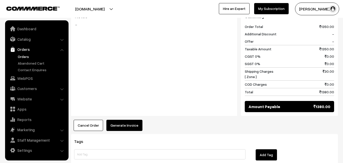
click at [117, 124] on button "Generate Invoice" at bounding box center [124, 125] width 36 height 11
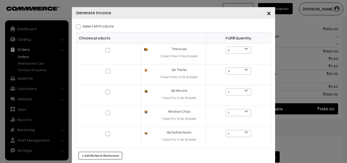
click at [78, 27] on span at bounding box center [78, 26] width 5 height 5
click at [78, 27] on input "Select All Products" at bounding box center [77, 25] width 3 height 3
checkbox input "true"
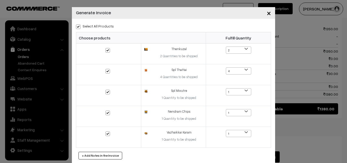
checkbox input "true"
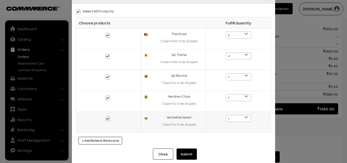
scroll to position [23, 0]
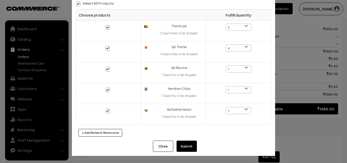
click at [185, 142] on button "Submit" at bounding box center [187, 146] width 20 height 11
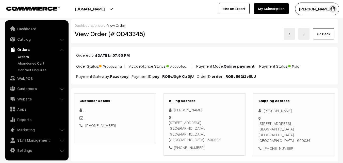
scroll to position [407, 0]
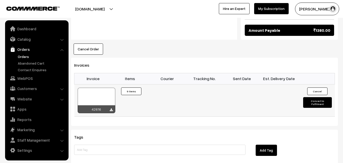
click at [100, 88] on div at bounding box center [97, 100] width 38 height 25
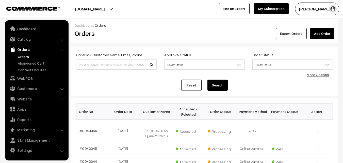
scroll to position [51, 0]
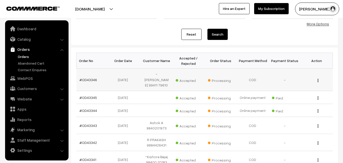
click at [91, 76] on td "#OD43346" at bounding box center [92, 80] width 32 height 22
click at [91, 78] on link "#OD43346" at bounding box center [89, 80] width 18 height 4
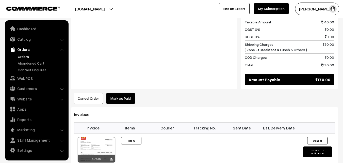
scroll to position [254, 0]
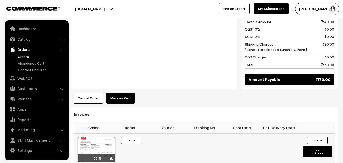
click at [101, 137] on div at bounding box center [97, 149] width 38 height 25
click at [24, 51] on link "Orders" at bounding box center [36, 49] width 60 height 9
click at [25, 54] on link "Orders" at bounding box center [42, 56] width 50 height 5
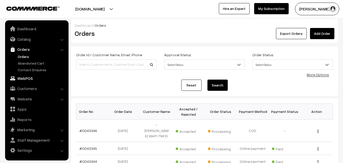
click at [23, 79] on link "WebPOS" at bounding box center [36, 78] width 60 height 9
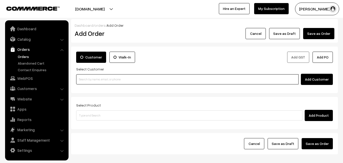
click at [84, 79] on input at bounding box center [187, 79] width 223 height 10
paste input "87544 96949"
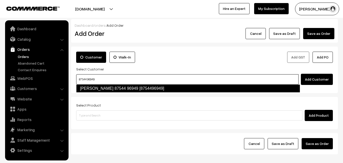
click at [91, 90] on link "Govindaraghavan 87544 96949 [8754496949]" at bounding box center [188, 88] width 224 height 8
type input "87544 96949"
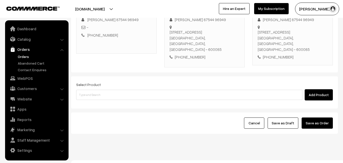
scroll to position [87, 0]
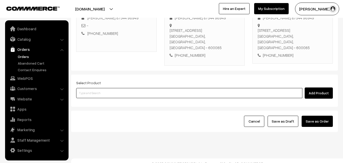
click at [105, 91] on input at bounding box center [189, 93] width 226 height 10
paste input "02nd Lunch Add-on - Paruppu Poli (2)"
type input "02nd Lunch Add-on - Paruppu Poli (2)"
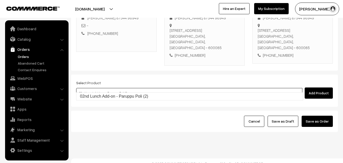
click at [122, 96] on link "02nd Lunch Add-on - Paruppu Poli (2)" at bounding box center [189, 97] width 227 height 8
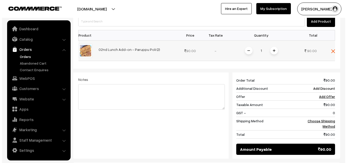
scroll to position [163, 0]
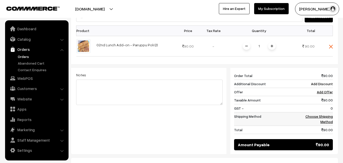
click at [314, 114] on link "Choose Shipping Method" at bounding box center [319, 119] width 27 height 10
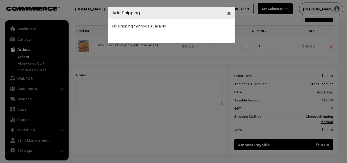
click at [228, 13] on span "×" at bounding box center [229, 12] width 4 height 9
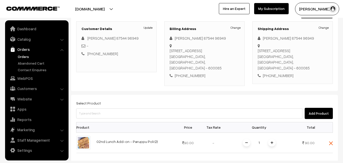
scroll to position [62, 0]
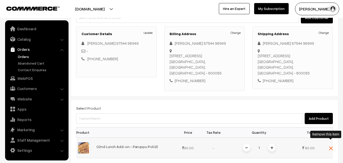
click at [329, 146] on img at bounding box center [331, 148] width 4 height 4
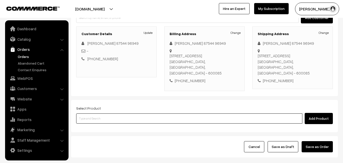
click at [108, 113] on input at bounding box center [189, 118] width 226 height 10
paste input "02nd Vijayadasami - Spl Lunch (With Rice)"
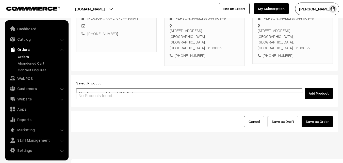
scroll to position [87, 0]
type input "02nd Vijayadasami"
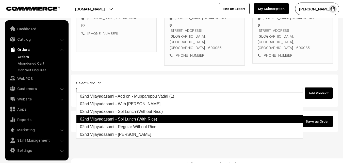
click at [159, 118] on link "02nd Vijayadasami - Spl Lunch (With Rice)" at bounding box center [189, 119] width 227 height 8
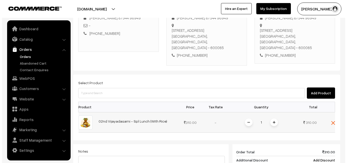
scroll to position [163, 0]
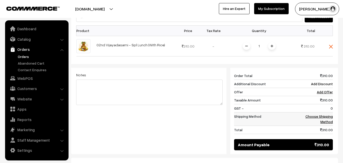
click at [318, 114] on link "Choose Shipping Method" at bounding box center [319, 119] width 27 height 10
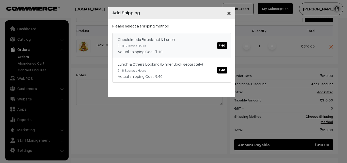
click at [200, 53] on div "Actual shipping Cost: ₹.40" at bounding box center [172, 52] width 108 height 6
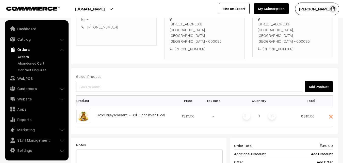
scroll to position [62, 0]
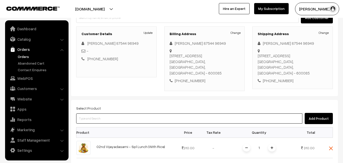
click at [136, 113] on input at bounding box center [189, 118] width 226 height 10
paste input "02nd Lunch Add-on - Paruppu Poli (2)"
type input "02nd Lunch Add-on - Paruppu Poli (2)"
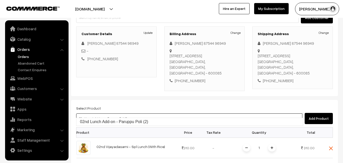
click at [110, 120] on link "02nd Lunch Add-on - Paruppu Poli (2)" at bounding box center [189, 122] width 227 height 8
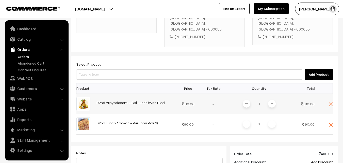
scroll to position [112, 0]
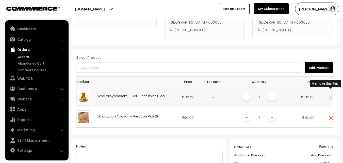
click at [331, 96] on img at bounding box center [331, 98] width 4 height 4
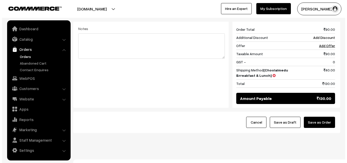
scroll to position [210, 0]
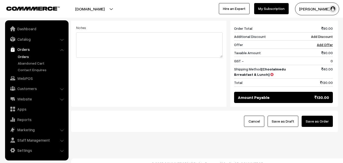
click at [319, 116] on button "Save as Order" at bounding box center [317, 121] width 31 height 11
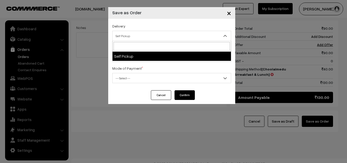
click at [143, 40] on span "Self Pickup" at bounding box center [172, 36] width 118 height 9
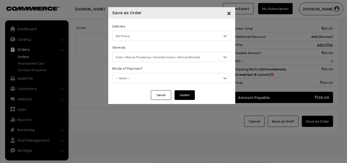
click at [142, 60] on span "Order + Mark as Processing + Generate Invoice + Mark as Delivered" at bounding box center [172, 57] width 118 height 9
drag, startPoint x: 136, startPoint y: 48, endPoint x: 135, endPoint y: 56, distance: 8.0
click at [136, 49] on div "Save as Order Order + Mark as Processing Order + Mark as Processing + Generate …" at bounding box center [171, 53] width 119 height 18
click at [135, 56] on span "Order + Mark as Processing + Generate Invoice + Mark as Delivered" at bounding box center [172, 57] width 118 height 9
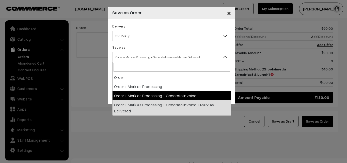
drag, startPoint x: 139, startPoint y: 94, endPoint x: 136, endPoint y: 82, distance: 12.8
select select "3"
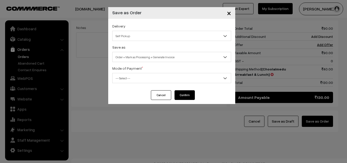
click at [136, 82] on span "-- Select --" at bounding box center [172, 78] width 118 height 9
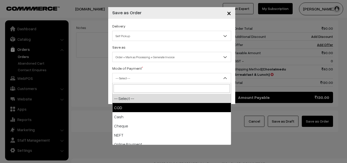
select select "1"
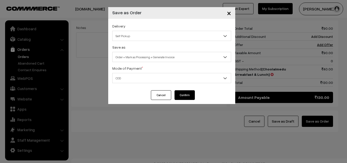
click at [182, 97] on button "Confirm" at bounding box center [185, 95] width 20 height 10
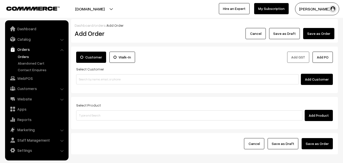
click at [22, 54] on link "Orders" at bounding box center [42, 56] width 50 height 5
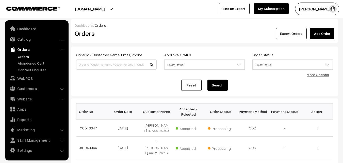
click at [90, 129] on link "#OD43347" at bounding box center [89, 128] width 18 height 4
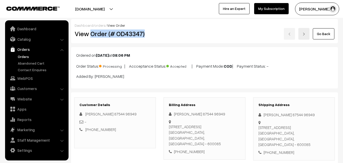
drag, startPoint x: 91, startPoint y: 33, endPoint x: 158, endPoint y: 37, distance: 66.4
click at [158, 37] on div "View Order (# OD43347)" at bounding box center [115, 34] width 89 height 12
copy h2 "Order (# OD43347)"
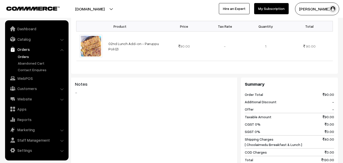
scroll to position [254, 0]
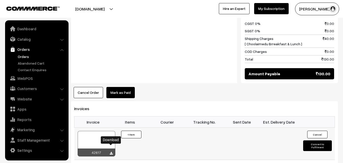
click at [111, 152] on icon at bounding box center [111, 153] width 3 height 3
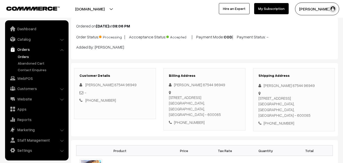
scroll to position [0, 0]
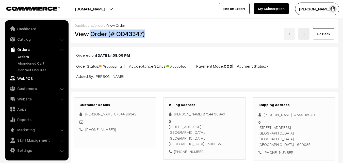
click at [22, 78] on link "WebPOS" at bounding box center [36, 78] width 60 height 9
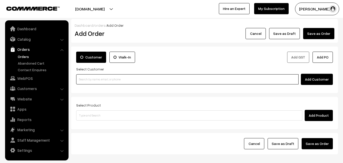
click at [96, 83] on input at bounding box center [187, 79] width 223 height 10
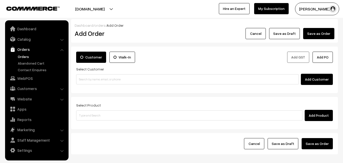
click at [127, 161] on div "Dashboard / orders / Add Order Add Order Cancel Save as Draft Save as Order Sav…" at bounding box center [171, 95] width 343 height 191
click at [23, 56] on link "Orders" at bounding box center [42, 56] width 50 height 5
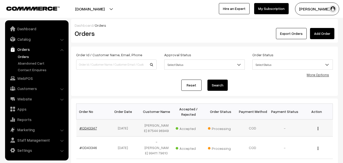
click at [91, 126] on link "#OD43347" at bounding box center [89, 128] width 18 height 4
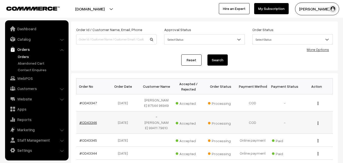
scroll to position [25, 0]
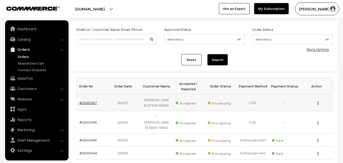
click at [91, 104] on link "#OD43347" at bounding box center [89, 102] width 18 height 4
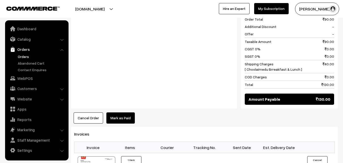
scroll to position [280, 0]
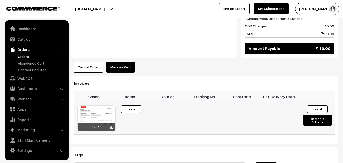
click at [112, 111] on div at bounding box center [97, 117] width 38 height 25
click at [27, 83] on ul "Dashboard Catalog" at bounding box center [37, 90] width 64 height 140
click at [28, 80] on link "WebPOS" at bounding box center [36, 78] width 60 height 9
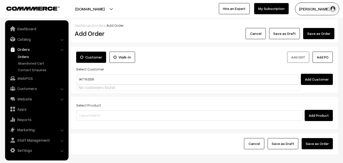
click at [88, 79] on input "96778 22229" at bounding box center [187, 79] width 223 height 10
type input "9677822229"
click at [31, 76] on link "WebPOS" at bounding box center [36, 78] width 60 height 9
click at [88, 80] on input "97909 22540" at bounding box center [187, 79] width 223 height 10
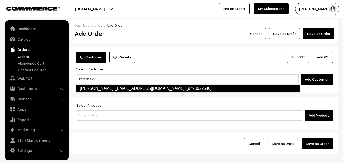
click at [98, 86] on link "Srinivasan Krish [Nivsri007@gmail.com] [9790922540]" at bounding box center [188, 88] width 224 height 8
type input "9790922540"
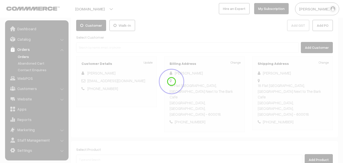
scroll to position [76, 0]
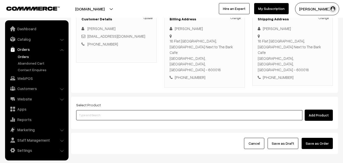
click at [99, 110] on input at bounding box center [189, 115] width 226 height 10
paste input "02nd Vijayadasami - Spl Lunch (Without Rice)"
click at [99, 104] on ul "No Products found" at bounding box center [189, 106] width 227 height 7
type input "02nd Vijayadasami"
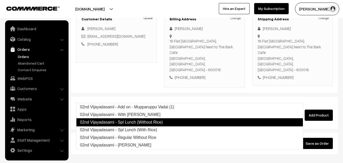
click at [167, 123] on link "02nd Vijayadasami - Spl Lunch (Without Rice)" at bounding box center [189, 122] width 227 height 8
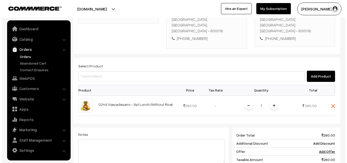
scroll to position [203, 0]
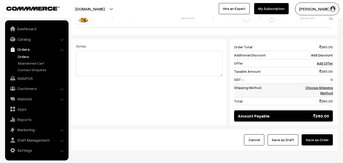
click at [310, 85] on link "Choose Shipping Method" at bounding box center [319, 90] width 27 height 10
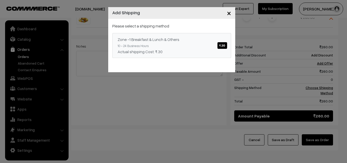
click at [208, 44] on link "Zone -1 Breakfast & Lunch & Others ₹.30 10 - 24 Business Hours Actual shipping …" at bounding box center [171, 45] width 119 height 25
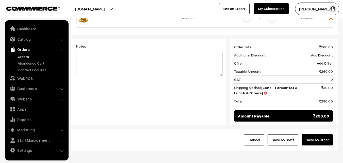
click at [311, 134] on button "Save as Order" at bounding box center [317, 139] width 31 height 11
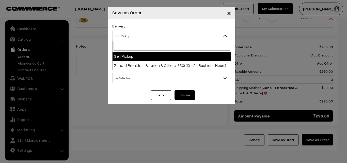
click at [142, 39] on span "Self Pickup" at bounding box center [172, 36] width 118 height 9
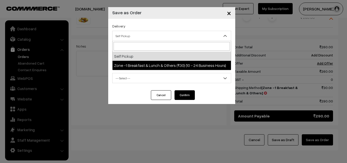
select select "ZON1"
select select "3"
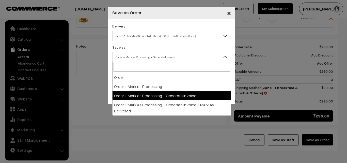
click at [141, 58] on span "Order + Mark as Processing + Generate Invoice" at bounding box center [172, 57] width 118 height 9
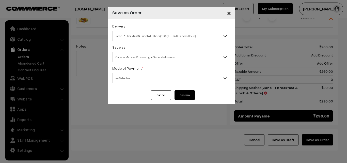
click at [135, 80] on span "-- Select --" at bounding box center [172, 78] width 118 height 9
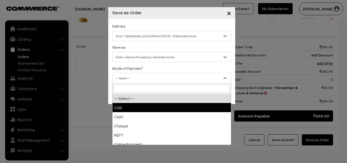
select select "1"
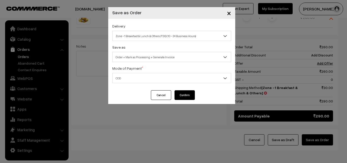
click at [181, 97] on button "Confirm" at bounding box center [185, 95] width 20 height 10
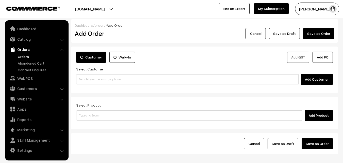
click at [22, 55] on link "Orders" at bounding box center [42, 56] width 50 height 5
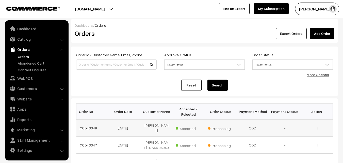
click at [83, 128] on link "#OD43348" at bounding box center [89, 128] width 18 height 4
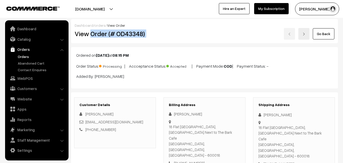
click at [167, 32] on div "View Order (# OD43348) Go Back" at bounding box center [205, 34] width 268 height 12
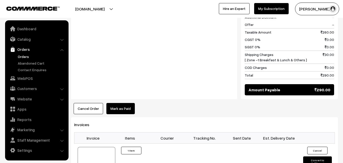
scroll to position [254, 0]
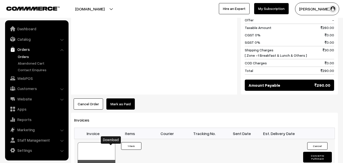
click at [112, 163] on icon at bounding box center [111, 164] width 3 height 3
click at [103, 136] on div "Download" at bounding box center [111, 140] width 20 height 11
click at [109, 142] on div at bounding box center [97, 154] width 38 height 25
click at [28, 87] on link "Customers" at bounding box center [36, 88] width 60 height 9
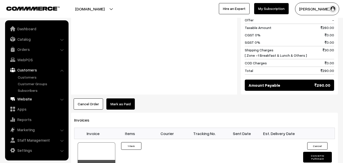
click at [23, 100] on link "Website" at bounding box center [36, 98] width 60 height 9
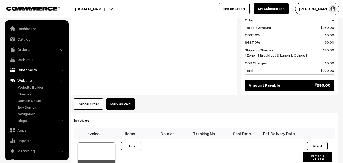
click at [26, 70] on link "Customers" at bounding box center [36, 69] width 60 height 9
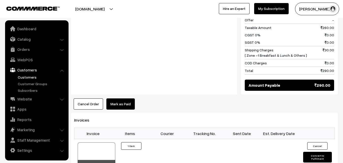
click at [23, 78] on link "Customers" at bounding box center [42, 76] width 50 height 5
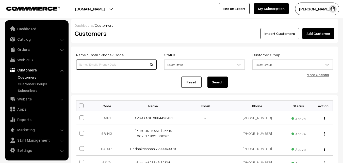
click at [89, 68] on input at bounding box center [116, 64] width 81 height 10
paste input "96778 22229"
click at [87, 66] on input "96778 22229" at bounding box center [116, 64] width 81 height 10
click at [88, 64] on input "96778 22229" at bounding box center [116, 64] width 81 height 10
type input "9677822229"
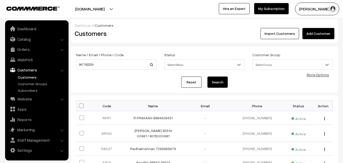
click at [216, 85] on button "Search" at bounding box center [218, 81] width 20 height 11
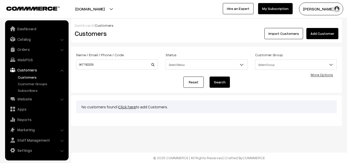
click at [128, 107] on link "Click here" at bounding box center [127, 106] width 18 height 5
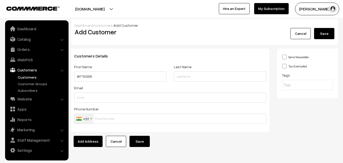
click at [86, 77] on input "96778 22229" at bounding box center [120, 76] width 92 height 10
click at [77, 76] on input "9677822229" at bounding box center [120, 76] width 92 height 10
paste input "[PERSON_NAME]"
type input "[PERSON_NAME] 9677822229"
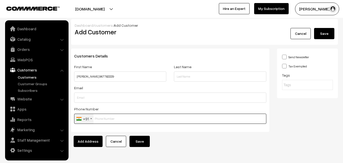
click at [111, 119] on input "text" at bounding box center [170, 119] width 192 height 10
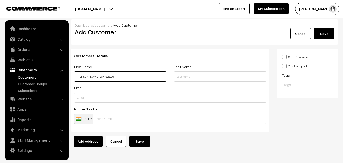
drag, startPoint x: 97, startPoint y: 76, endPoint x: 130, endPoint y: 78, distance: 33.3
click at [130, 78] on input "[PERSON_NAME] 9677822229" at bounding box center [120, 76] width 92 height 10
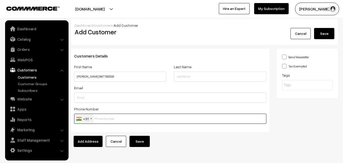
click at [116, 118] on input "text" at bounding box center [170, 119] width 192 height 10
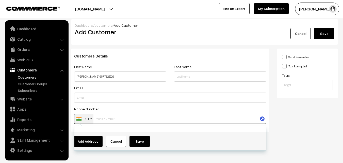
paste input "967782222"
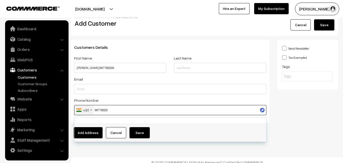
scroll to position [13, 0]
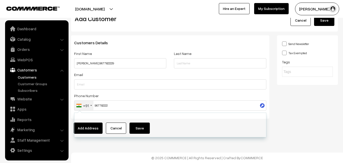
click at [288, 109] on div "Send Newsletter Tax Exempted Tags" at bounding box center [307, 78] width 69 height 87
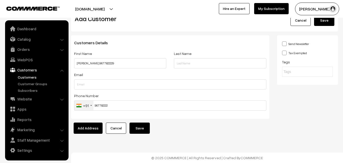
click at [141, 120] on div "Customers Details First Name Sathya prakash 9677822229 Last Name Email Phone Nu…" at bounding box center [170, 78] width 206 height 87
click at [141, 123] on button "Save" at bounding box center [140, 128] width 20 height 11
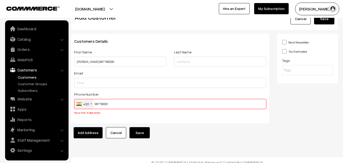
scroll to position [19, 0]
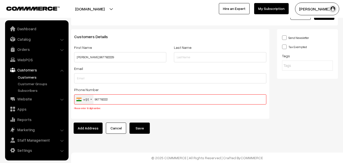
click at [96, 99] on input "967782222" at bounding box center [170, 99] width 192 height 10
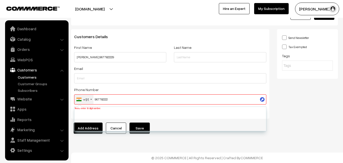
click at [119, 102] on input "967782222" at bounding box center [170, 99] width 192 height 10
type input "9677822229"
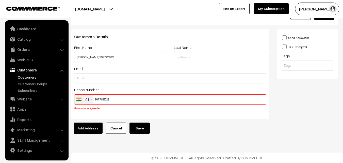
click at [141, 132] on button "Save" at bounding box center [140, 128] width 20 height 11
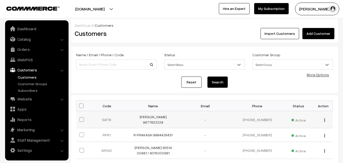
click at [156, 121] on td "[PERSON_NAME] 9677822229" at bounding box center [153, 119] width 52 height 17
click at [152, 116] on link "[PERSON_NAME] 9677822229" at bounding box center [153, 120] width 27 height 10
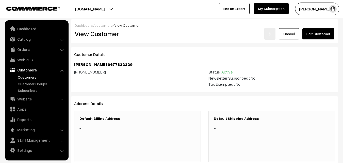
click at [324, 36] on link "Edit Customer" at bounding box center [319, 33] width 32 height 11
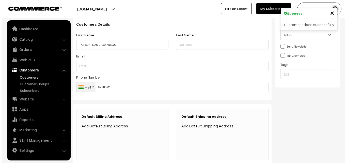
scroll to position [102, 0]
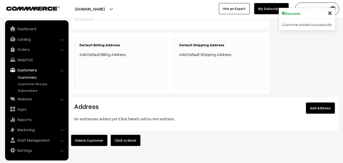
click at [115, 55] on link "Add Default Billing Address" at bounding box center [103, 54] width 47 height 5
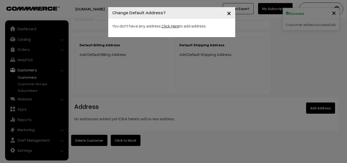
click at [162, 27] on link "Click Here" at bounding box center [171, 25] width 18 height 5
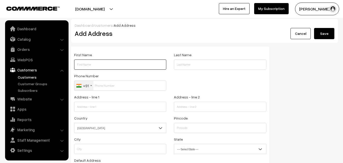
click at [107, 66] on input "text" at bounding box center [120, 64] width 92 height 10
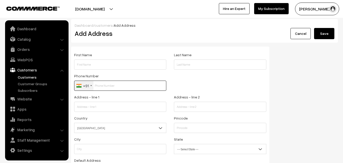
click at [100, 86] on input "text" at bounding box center [120, 86] width 92 height 10
paste input "967782222"
click at [96, 86] on input "967782222" at bounding box center [120, 86] width 92 height 10
click at [115, 84] on input "967782222" at bounding box center [120, 86] width 92 height 10
type input "9677822229"
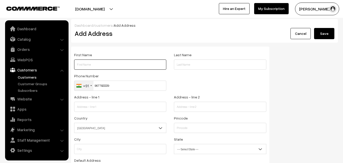
click at [94, 68] on input "text" at bounding box center [120, 64] width 92 height 10
paste input "9677822229"
click at [76, 64] on input "9677822229" at bounding box center [120, 64] width 92 height 10
paste input "Sathya prakash"
type input "[PERSON_NAME] 9677822229"
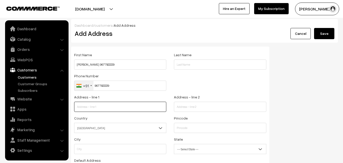
drag, startPoint x: 108, startPoint y: 102, endPoint x: 112, endPoint y: 109, distance: 7.3
click at [108, 103] on input "text" at bounding box center [120, 107] width 92 height 10
click at [75, 106] on input "nadan st" at bounding box center [120, 107] width 92 height 10
click at [100, 108] on input "7B,nadan st" at bounding box center [120, 107] width 92 height 10
paste input "Parkland apartment"
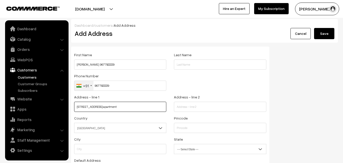
type input "7B,nadan st,Parkland apartment"
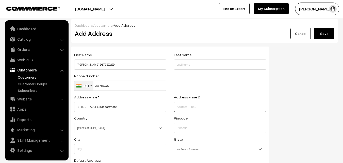
click at [180, 110] on input "text" at bounding box center [220, 107] width 92 height 10
type input "Chetpet."
click at [100, 124] on span "India" at bounding box center [120, 128] width 92 height 9
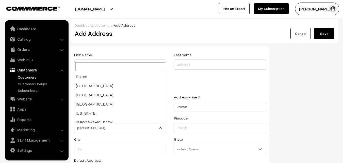
scroll to position [887, 0]
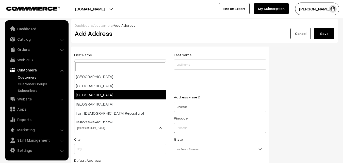
click at [188, 127] on input "text" at bounding box center [220, 128] width 92 height 10
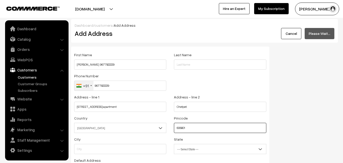
type input "606801"
type input "Tiruvannamalai"
select select "[GEOGRAPHIC_DATA]"
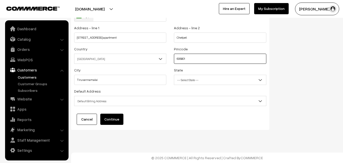
scroll to position [18, 0]
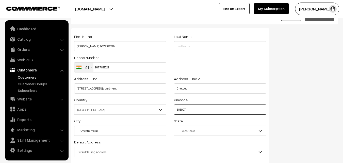
type input "606807"
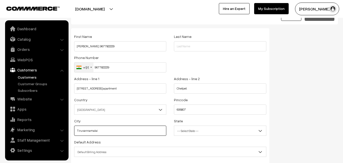
click at [146, 132] on input "Tiruvannamalai" at bounding box center [120, 131] width 92 height 10
type input "T"
click at [197, 131] on span "-- Select State --" at bounding box center [220, 130] width 92 height 9
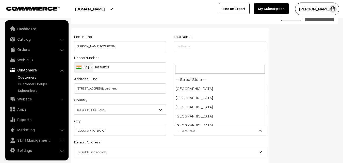
type input "Tiruvannamalai"
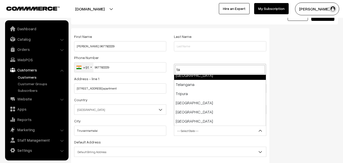
scroll to position [0, 0]
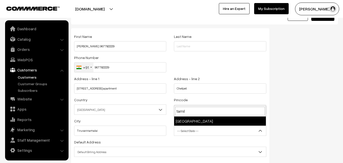
type input "tamil"
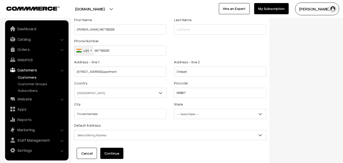
scroll to position [44, 0]
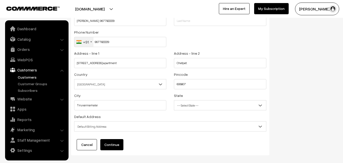
click at [115, 131] on span "Default Billing Address" at bounding box center [170, 126] width 192 height 9
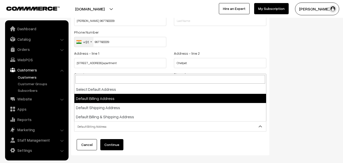
drag, startPoint x: 101, startPoint y: 96, endPoint x: 105, endPoint y: 95, distance: 4.1
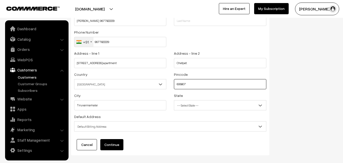
click at [192, 84] on input "606807" at bounding box center [220, 84] width 92 height 10
type input "606801"
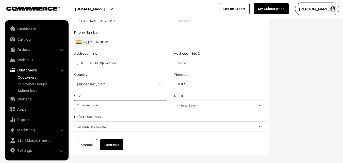
click at [143, 102] on input "Tiruvannamalai" at bounding box center [120, 105] width 92 height 10
type input "T"
type input "chennai"
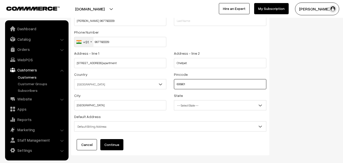
click at [196, 83] on input "606801" at bounding box center [220, 84] width 92 height 10
type input "606807"
type input "Tiruvannamalai"
type input "600031"
type input "Chennai"
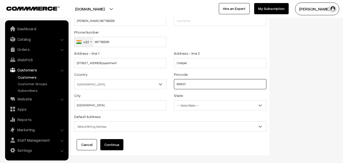
type input "600031"
click at [187, 104] on span "-- Select State --" at bounding box center [220, 105] width 92 height 9
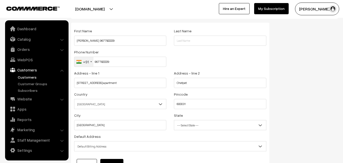
scroll to position [69, 0]
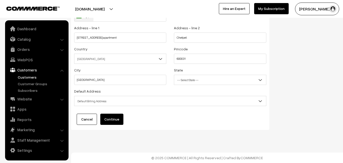
click at [113, 118] on button "Continue" at bounding box center [111, 119] width 23 height 11
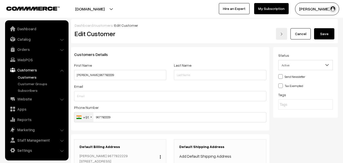
click at [328, 34] on button "Save" at bounding box center [324, 33] width 20 height 11
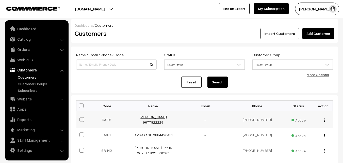
click at [140, 117] on link "[PERSON_NAME] 9677822229" at bounding box center [153, 120] width 27 height 10
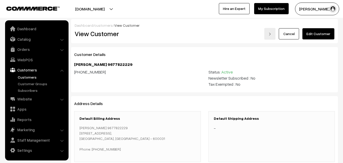
drag, startPoint x: 82, startPoint y: 73, endPoint x: 113, endPoint y: 74, distance: 31.3
click at [113, 76] on div "[PHONE_NUMBER]" at bounding box center [137, 78] width 134 height 18
copy div "9677822229"
click at [35, 59] on link "WebPOS" at bounding box center [36, 59] width 60 height 9
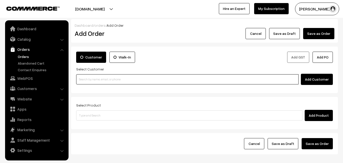
click at [93, 81] on input at bounding box center [187, 79] width 223 height 10
paste input "9677822229"
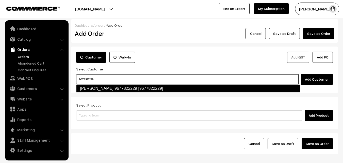
click at [90, 86] on link "[PERSON_NAME] 9677822229 [9677822229]" at bounding box center [188, 88] width 224 height 8
type input "9677822229"
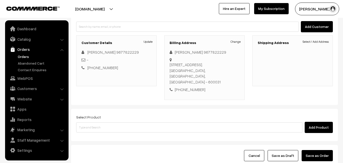
scroll to position [30, 0]
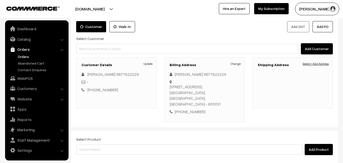
drag, startPoint x: 314, startPoint y: 59, endPoint x: 314, endPoint y: 64, distance: 4.3
click at [314, 60] on div "Shipping Address Select / Add Address" at bounding box center [293, 82] width 81 height 51
click at [314, 64] on link "Select / Add Address" at bounding box center [316, 64] width 26 height 5
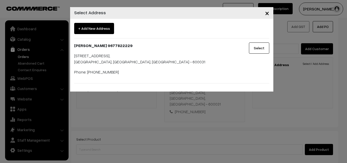
click at [255, 50] on button "Select" at bounding box center [259, 47] width 20 height 11
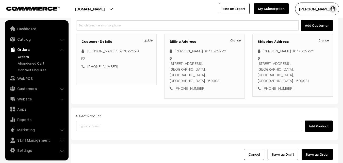
scroll to position [81, 0]
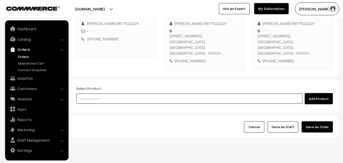
click at [146, 94] on input at bounding box center [189, 99] width 226 height 10
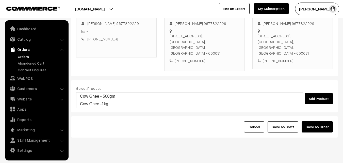
type input "cow gh"
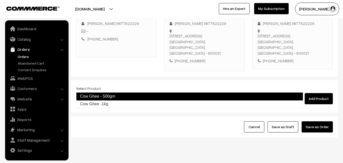
click at [113, 96] on link "Cow Ghee - 500gm" at bounding box center [189, 96] width 227 height 8
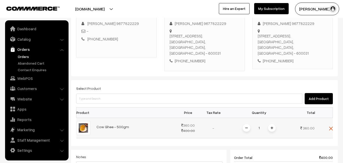
click at [271, 127] on img at bounding box center [272, 128] width 3 height 3
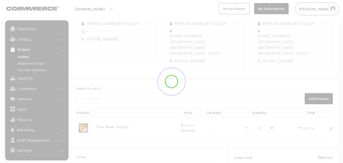
click at [271, 116] on div "Dashboard / orders / Add Order Add Order Cancel Save as Draft Save as Order Sav…" at bounding box center [204, 103] width 267 height 331
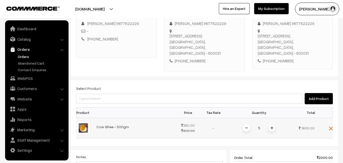
click at [250, 124] on span at bounding box center [247, 128] width 8 height 8
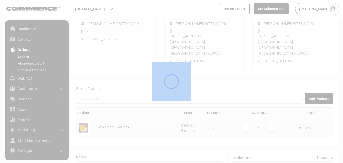
click at [250, 117] on div at bounding box center [171, 81] width 343 height 163
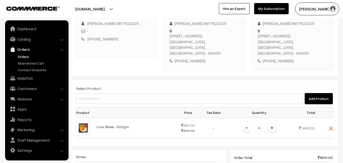
click at [249, 124] on span at bounding box center [247, 128] width 8 height 8
click at [247, 117] on div "Dashboard / orders / Add Order Add Order Cancel Save as Draft Save as Order Sav…" at bounding box center [204, 103] width 267 height 331
click at [247, 127] on img at bounding box center [247, 128] width 3 height 3
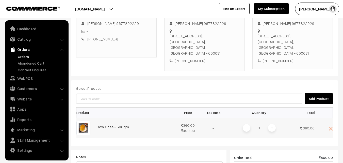
click at [273, 127] on img at bounding box center [272, 128] width 3 height 3
click at [249, 124] on span at bounding box center [247, 128] width 8 height 8
click at [270, 124] on span at bounding box center [272, 128] width 8 height 8
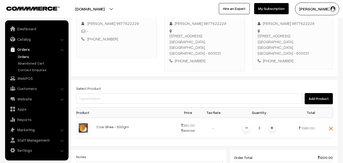
click at [270, 124] on span at bounding box center [272, 128] width 8 height 8
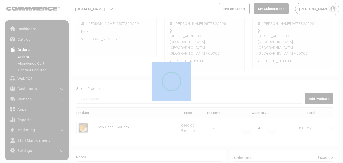
click at [270, 117] on div "Dashboard / orders / Add Order Add Order Cancel Save as Draft Save as Order Sav…" at bounding box center [204, 103] width 267 height 331
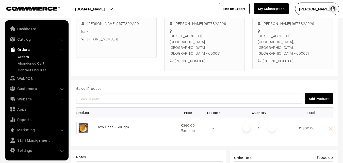
click at [270, 124] on span at bounding box center [272, 128] width 8 height 8
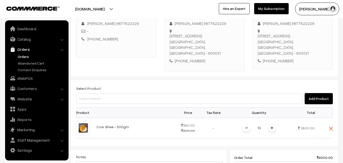
click at [270, 124] on span at bounding box center [272, 128] width 8 height 8
click at [244, 124] on span at bounding box center [247, 128] width 8 height 8
click at [246, 124] on span at bounding box center [247, 128] width 8 height 8
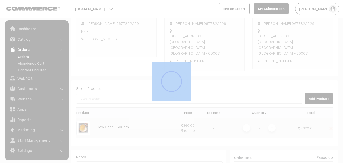
click at [246, 118] on div "Dashboard / orders / Add Order Add Order Cancel Save as Draft Save as Order Sav…" at bounding box center [204, 103] width 267 height 331
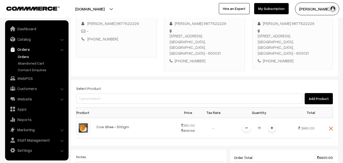
click at [246, 124] on span at bounding box center [247, 128] width 8 height 8
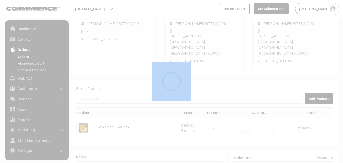
click at [246, 118] on div "Dashboard / orders / Add Order Add Order Cancel Save as Draft Save as Order Sav…" at bounding box center [204, 103] width 267 height 331
click at [246, 118] on div at bounding box center [171, 81] width 343 height 163
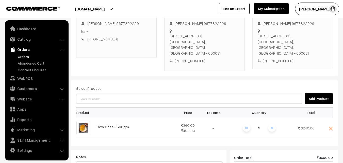
click at [246, 124] on span at bounding box center [247, 128] width 8 height 8
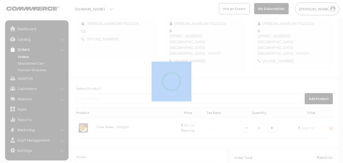
click at [246, 118] on div "Dashboard / orders / Add Order Add Order Cancel Save as Draft Save as Order Sav…" at bounding box center [204, 103] width 267 height 331
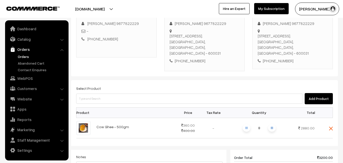
click at [246, 124] on span at bounding box center [247, 128] width 8 height 8
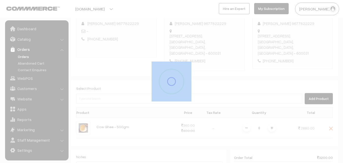
click at [246, 118] on div "Dashboard / orders / Add Order Add Order Cancel Save as Draft Save as Order Sav…" at bounding box center [204, 103] width 267 height 331
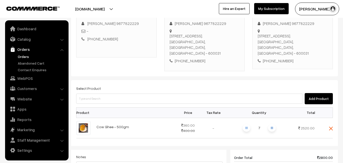
click at [246, 124] on span at bounding box center [247, 128] width 8 height 8
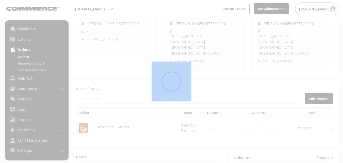
click at [246, 118] on div "Dashboard / orders / Add Order Add Order Cancel Save as Draft Save as Order Sav…" at bounding box center [204, 103] width 267 height 331
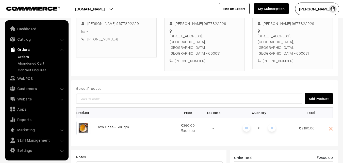
click at [246, 124] on span at bounding box center [247, 128] width 8 height 8
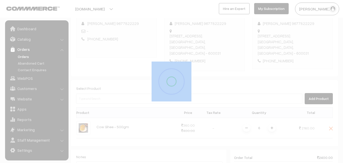
click at [246, 118] on div "Dashboard / orders / Add Order Add Order Cancel Save as Draft Save as Order Sav…" at bounding box center [204, 103] width 267 height 331
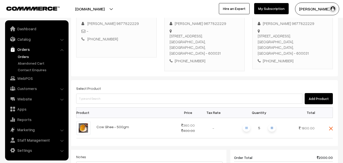
click at [246, 124] on span at bounding box center [247, 128] width 8 height 8
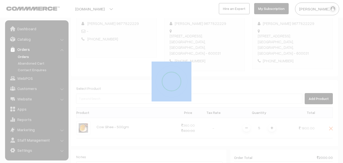
click at [246, 118] on div "Dashboard / orders / Add Order Add Order Cancel Save as Draft Save as Order Sav…" at bounding box center [204, 103] width 267 height 331
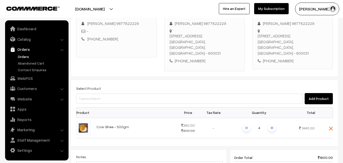
click at [246, 124] on span at bounding box center [247, 128] width 8 height 8
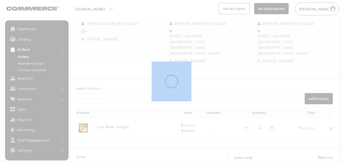
click at [246, 118] on div "Dashboard / orders / Add Order Add Order Cancel Save as Draft Save as Order Sav…" at bounding box center [204, 103] width 267 height 331
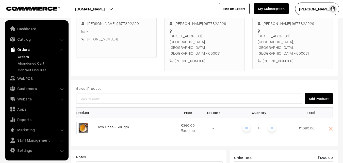
click at [246, 124] on span at bounding box center [247, 128] width 8 height 8
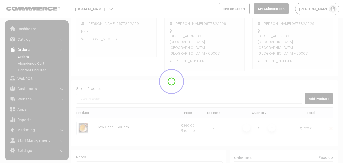
click at [246, 118] on div "Dashboard / orders / Add Order Add Order Cancel Save as Draft Save as Order Sav…" at bounding box center [204, 103] width 267 height 331
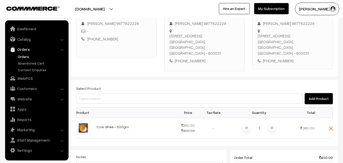
click at [246, 124] on span at bounding box center [247, 128] width 8 height 8
click at [246, 118] on div "Dashboard / orders / Add Order Add Order Cancel Save as Draft Save as Order Sav…" at bounding box center [204, 103] width 267 height 331
click at [270, 124] on span at bounding box center [272, 128] width 8 height 8
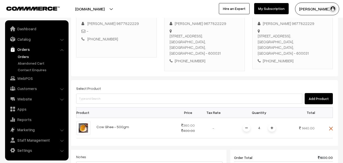
click at [270, 124] on span at bounding box center [272, 128] width 8 height 8
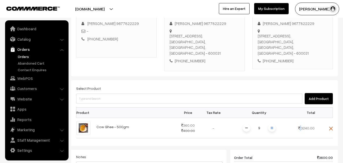
click at [270, 124] on span at bounding box center [272, 128] width 8 height 8
click at [247, 127] on img at bounding box center [247, 128] width 3 height 3
click at [0, 0] on div at bounding box center [0, 0] width 0 height 0
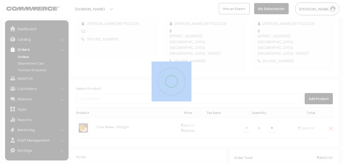
click at [247, 117] on div "Dashboard / orders / Add Order Add Order Cancel Save as Draft Save as Order Sav…" at bounding box center [204, 103] width 267 height 331
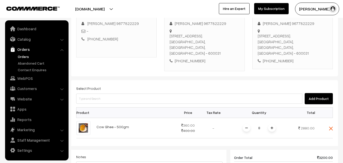
click at [247, 127] on img at bounding box center [247, 128] width 3 height 3
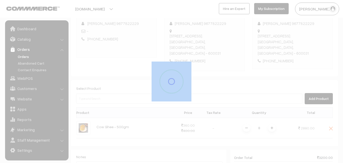
click at [247, 117] on div at bounding box center [171, 81] width 343 height 163
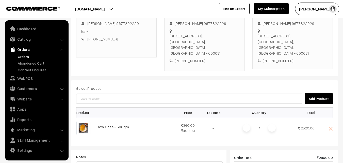
click at [247, 127] on img at bounding box center [247, 128] width 3 height 3
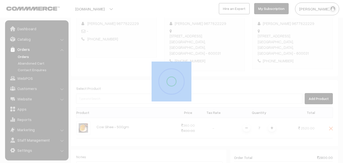
click at [247, 117] on div "Dashboard / orders / Add Order Add Order Cancel Save as Draft Save as Order Sav…" at bounding box center [204, 103] width 267 height 331
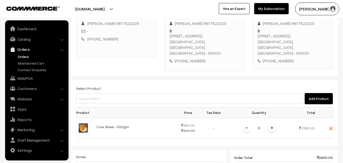
click at [247, 127] on img at bounding box center [247, 128] width 3 height 3
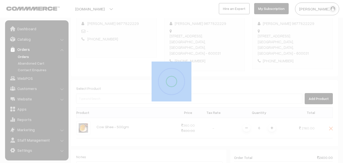
click at [247, 117] on div "Dashboard / orders / Add Order Add Order Cancel Save as Draft Save as Order Sav…" at bounding box center [204, 103] width 267 height 331
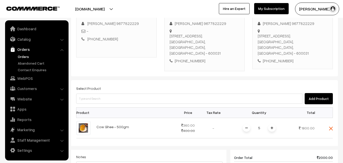
click at [247, 127] on img at bounding box center [247, 128] width 3 height 3
click at [247, 117] on div "Dashboard / orders / Add Order Add Order Cancel Save as Draft Save as Order Sav…" at bounding box center [204, 103] width 267 height 331
click at [247, 127] on img at bounding box center [247, 128] width 3 height 3
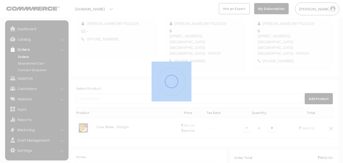
click at [247, 117] on div at bounding box center [171, 81] width 343 height 163
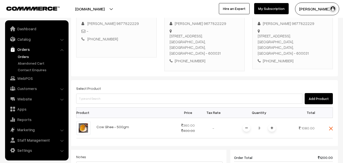
click at [247, 127] on img at bounding box center [247, 128] width 3 height 3
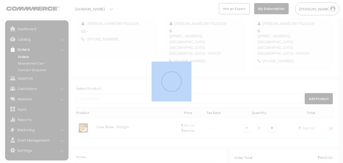
click at [247, 117] on div "Dashboard / orders / Add Order Add Order Cancel Save as Draft Save as Order Sav…" at bounding box center [204, 103] width 267 height 331
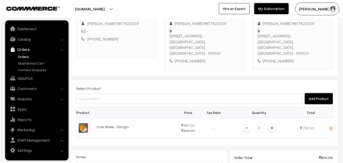
click at [247, 127] on img at bounding box center [247, 128] width 3 height 3
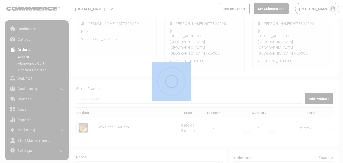
click at [247, 117] on div "Dashboard / orders / Add Order Add Order Cancel Save as Draft Save as Order Sav…" at bounding box center [204, 103] width 267 height 331
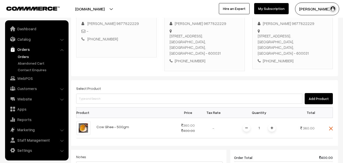
click at [247, 127] on img at bounding box center [247, 128] width 3 height 3
click at [271, 127] on img at bounding box center [272, 128] width 3 height 3
click at [272, 127] on img at bounding box center [272, 128] width 3 height 3
click at [271, 127] on img at bounding box center [272, 128] width 3 height 3
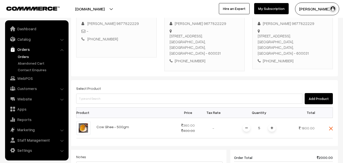
click at [271, 127] on img at bounding box center [272, 128] width 3 height 3
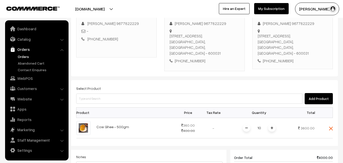
click at [271, 127] on img at bounding box center [272, 128] width 3 height 3
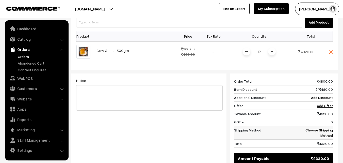
scroll to position [183, 0]
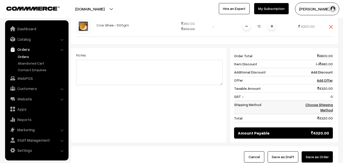
click at [309, 102] on link "Choose Shipping Method" at bounding box center [319, 107] width 27 height 10
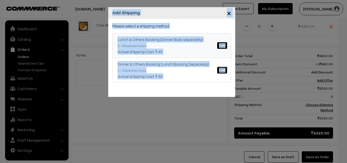
click at [199, 48] on link "Lunch & Others Booking (Dinner Book separately) ₹.40 2 - 8 Business Hours Actua…" at bounding box center [171, 45] width 119 height 25
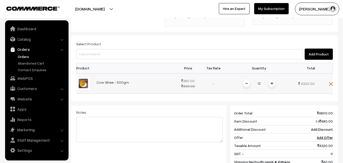
scroll to position [107, 0]
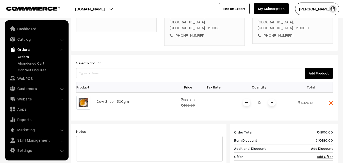
click at [21, 56] on link "Orders" at bounding box center [42, 56] width 50 height 5
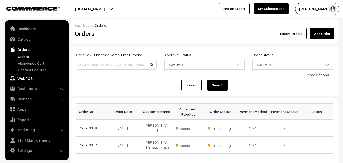
click at [33, 78] on link "WebPOS" at bounding box center [36, 78] width 60 height 9
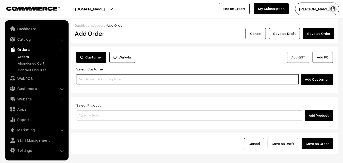
click at [97, 76] on input at bounding box center [187, 79] width 223 height 10
paste input "98845 18491"
click at [88, 80] on input "98845 18491" at bounding box center [187, 79] width 223 height 10
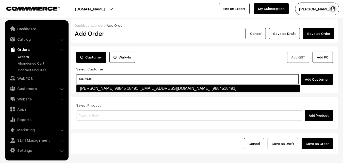
click at [93, 88] on link "Karthik 98845 18491 [test940@gmail.com] [9884518491]" at bounding box center [188, 88] width 224 height 8
type input "9884518491"
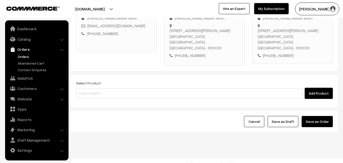
scroll to position [87, 0]
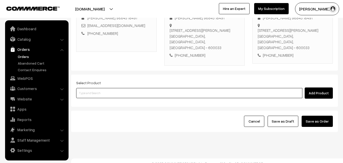
click at [121, 88] on input at bounding box center [189, 93] width 226 height 10
paste input "02nd Vijayadasami - Regular Without Rice"
type input "02nd Vijayadasami"
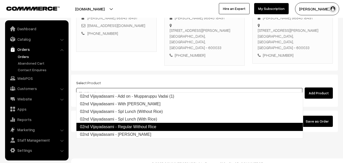
drag, startPoint x: 151, startPoint y: 128, endPoint x: 151, endPoint y: 124, distance: 3.8
click at [151, 127] on link "02nd Vijayadasami - Regular Without Rice" at bounding box center [189, 127] width 227 height 8
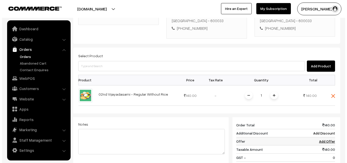
scroll to position [189, 0]
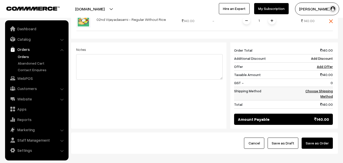
click at [308, 89] on link "Choose Shipping Method" at bounding box center [319, 94] width 27 height 10
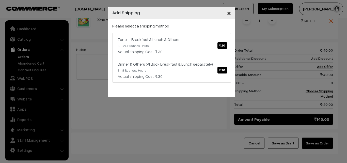
click at [193, 49] on div "Actual shipping Cost: ₹.30" at bounding box center [172, 52] width 108 height 6
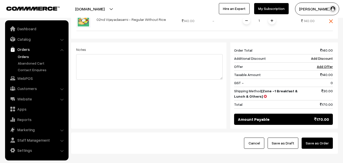
click at [309, 141] on button "Save as Order" at bounding box center [317, 142] width 31 height 11
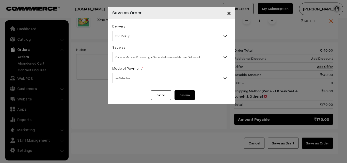
click at [131, 39] on span "Self Pickup" at bounding box center [172, 36] width 118 height 9
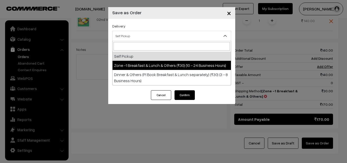
select select "ZON1"
select select "3"
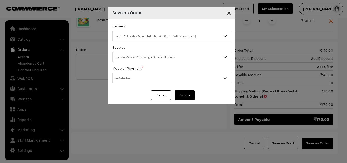
click at [136, 57] on span "Order + Mark as Processing + Generate Invoice" at bounding box center [172, 57] width 118 height 9
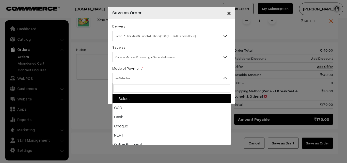
drag, startPoint x: 133, startPoint y: 78, endPoint x: 130, endPoint y: 96, distance: 18.5
click at [133, 78] on span "-- Select --" at bounding box center [172, 78] width 118 height 9
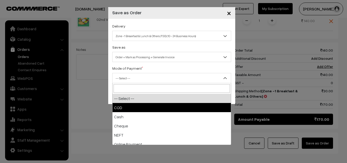
select select "1"
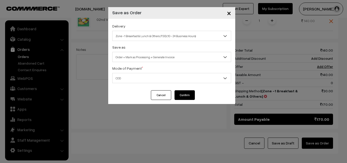
click at [182, 94] on button "Confirm" at bounding box center [185, 95] width 20 height 10
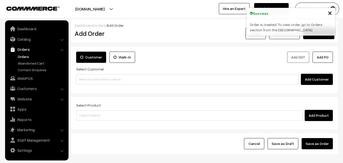
click at [26, 57] on link "Orders" at bounding box center [42, 56] width 50 height 5
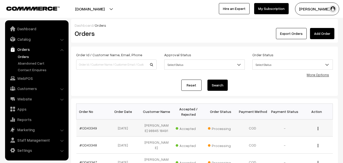
click at [92, 133] on td "#OD43349" at bounding box center [92, 127] width 32 height 17
click at [92, 126] on link "#OD43349" at bounding box center [89, 128] width 18 height 4
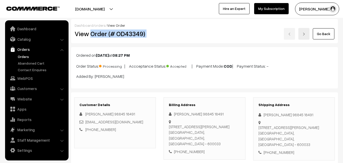
drag, startPoint x: 91, startPoint y: 34, endPoint x: 188, endPoint y: 41, distance: 97.4
click at [188, 41] on div "Dashboard / orders / View Order View Order (# OD43349) Go Back" at bounding box center [204, 31] width 267 height 24
copy div "Order (# OD43349)"
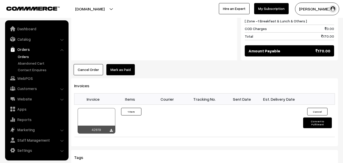
scroll to position [305, 0]
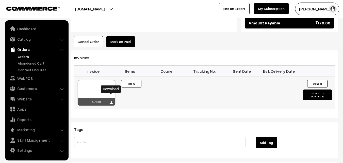
click at [111, 101] on icon at bounding box center [111, 102] width 3 height 3
click at [91, 80] on div at bounding box center [97, 92] width 38 height 25
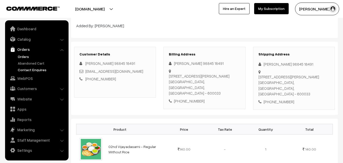
scroll to position [51, 0]
click at [24, 55] on link "Orders" at bounding box center [42, 56] width 50 height 5
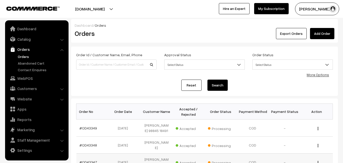
click at [92, 160] on link "#OD43347" at bounding box center [89, 162] width 18 height 4
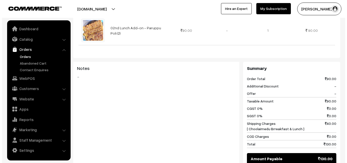
scroll to position [203, 0]
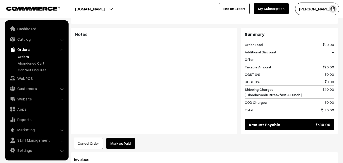
click at [87, 142] on button "Cancel Order" at bounding box center [88, 143] width 29 height 11
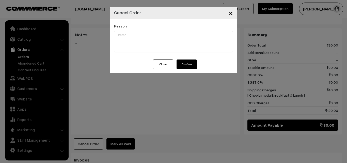
click at [187, 63] on button "Confirm" at bounding box center [187, 64] width 20 height 10
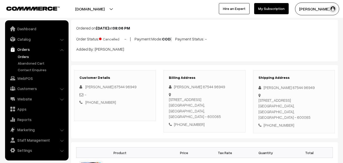
scroll to position [25, 0]
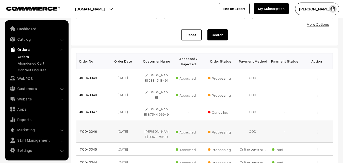
scroll to position [51, 0]
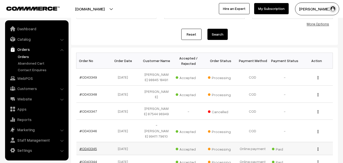
click at [90, 146] on link "#OD43345" at bounding box center [89, 148] width 18 height 4
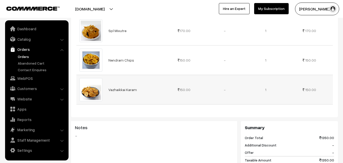
scroll to position [229, 0]
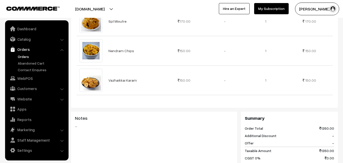
click at [24, 58] on link "Orders" at bounding box center [42, 56] width 50 height 5
